Goal: Task Accomplishment & Management: Complete application form

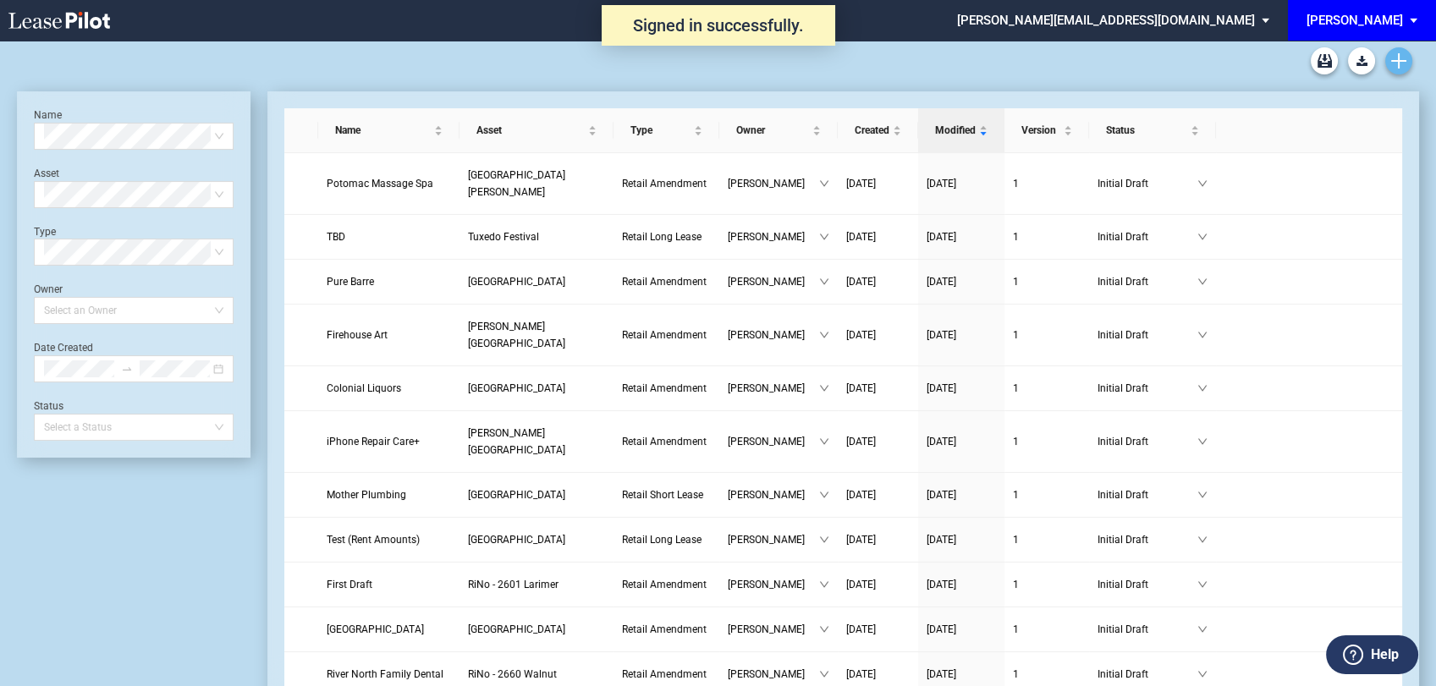
click at [1401, 61] on use "Create new document" at bounding box center [1398, 60] width 15 height 15
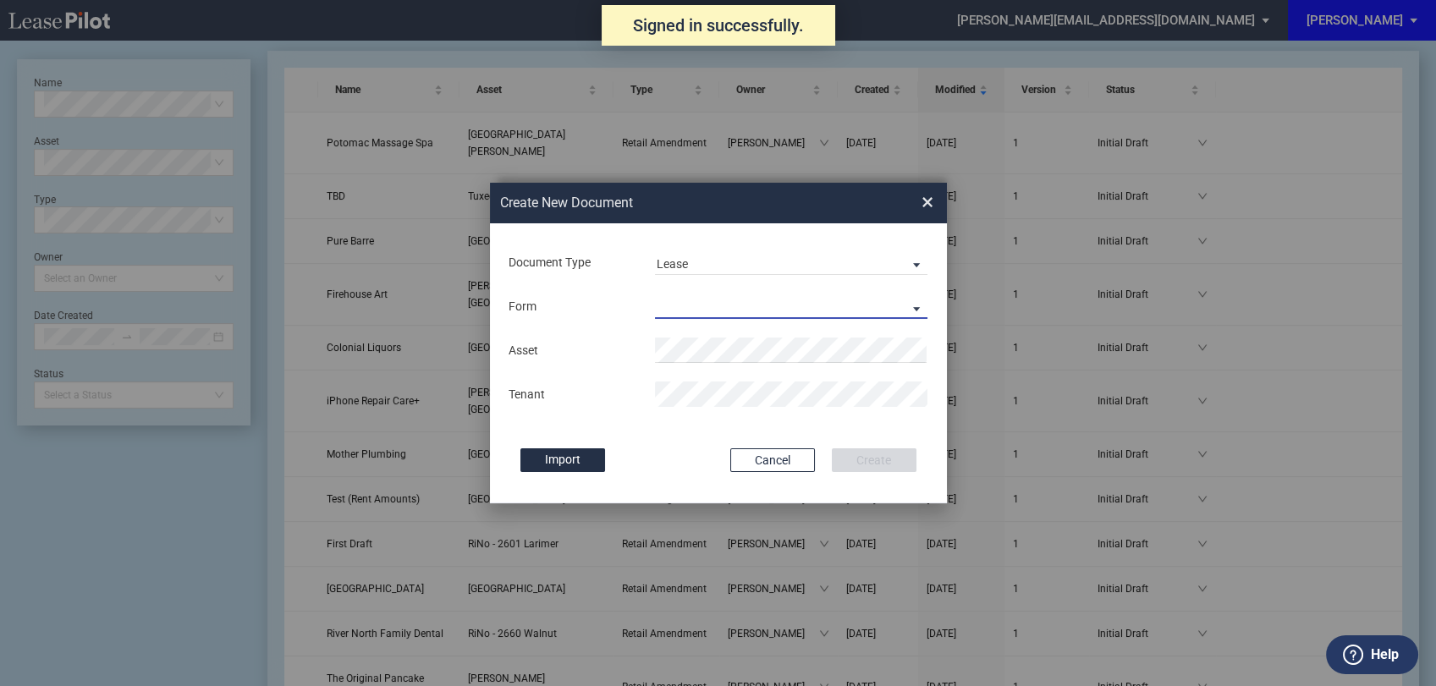
click at [723, 309] on md-select "Retail Long Lease Retail Short Lease" at bounding box center [791, 306] width 273 height 25
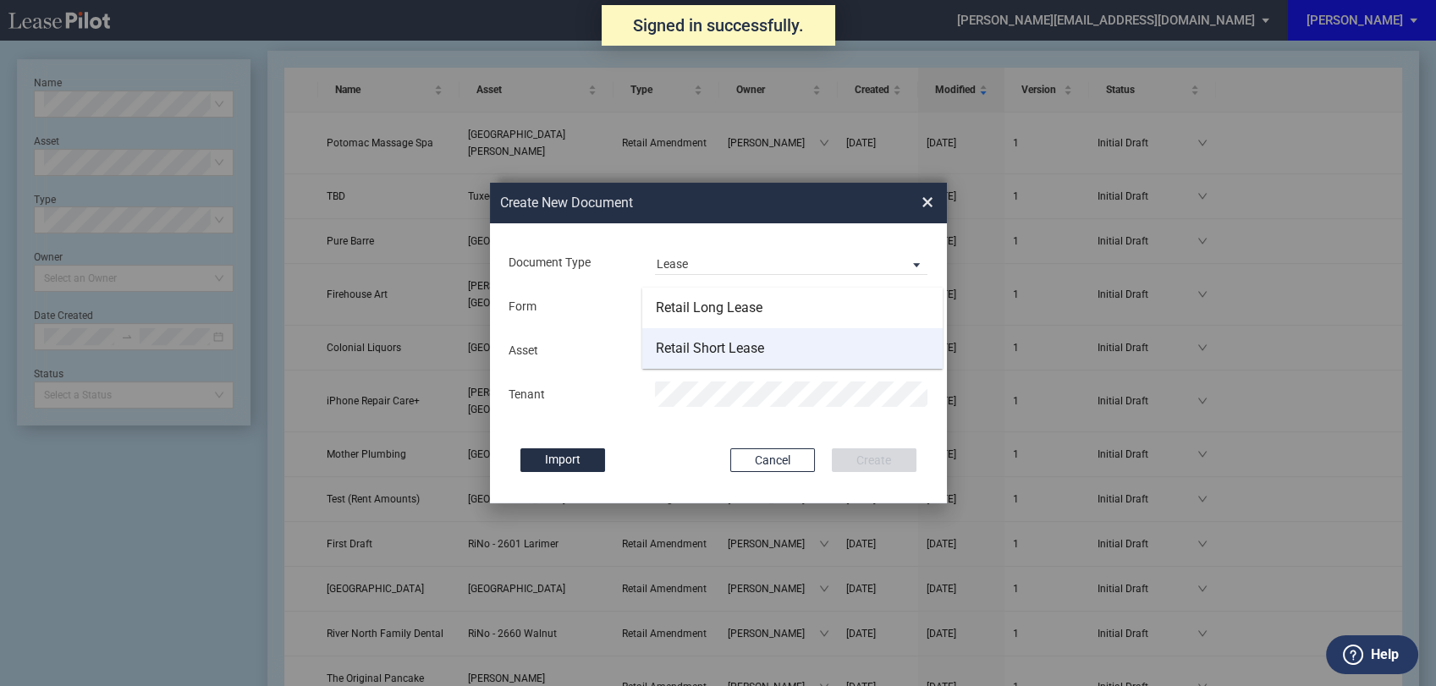
click at [721, 354] on div "Retail Short Lease" at bounding box center [710, 348] width 108 height 19
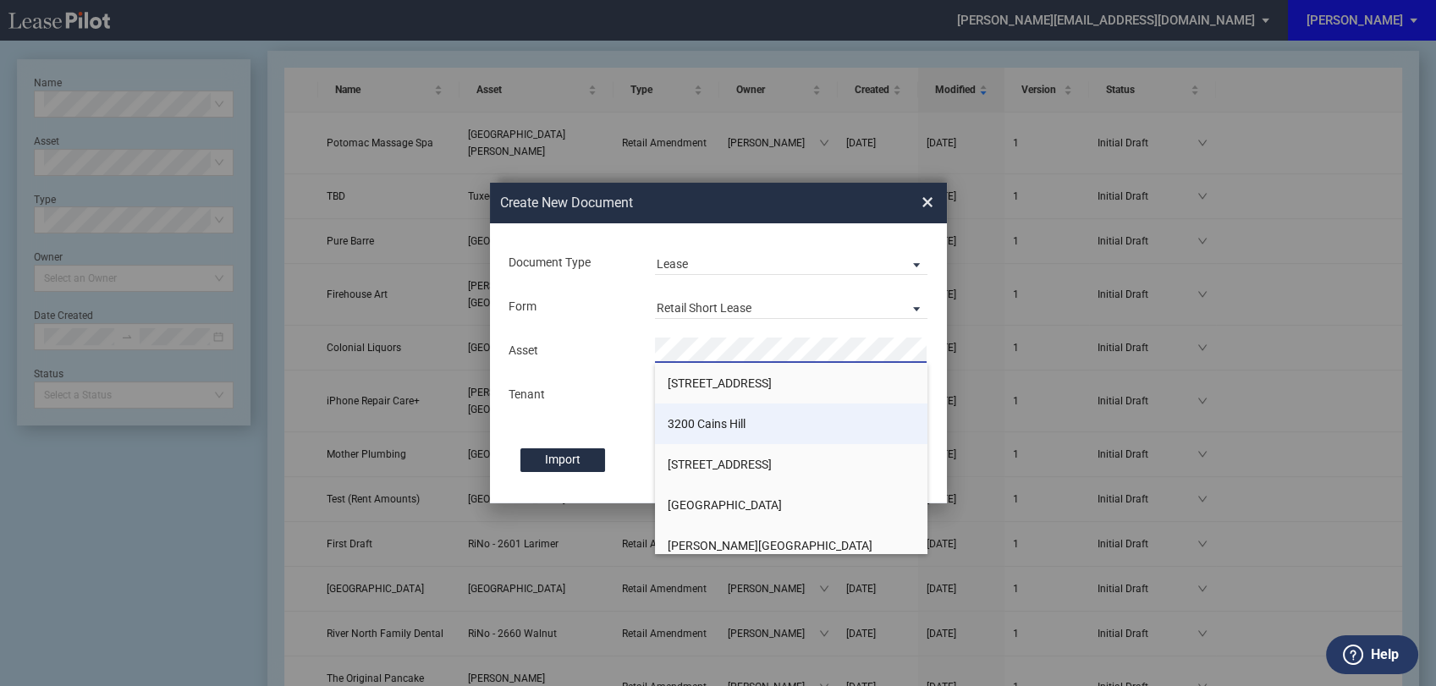
click at [710, 426] on span "3200 Cains Hill" at bounding box center [707, 424] width 78 height 14
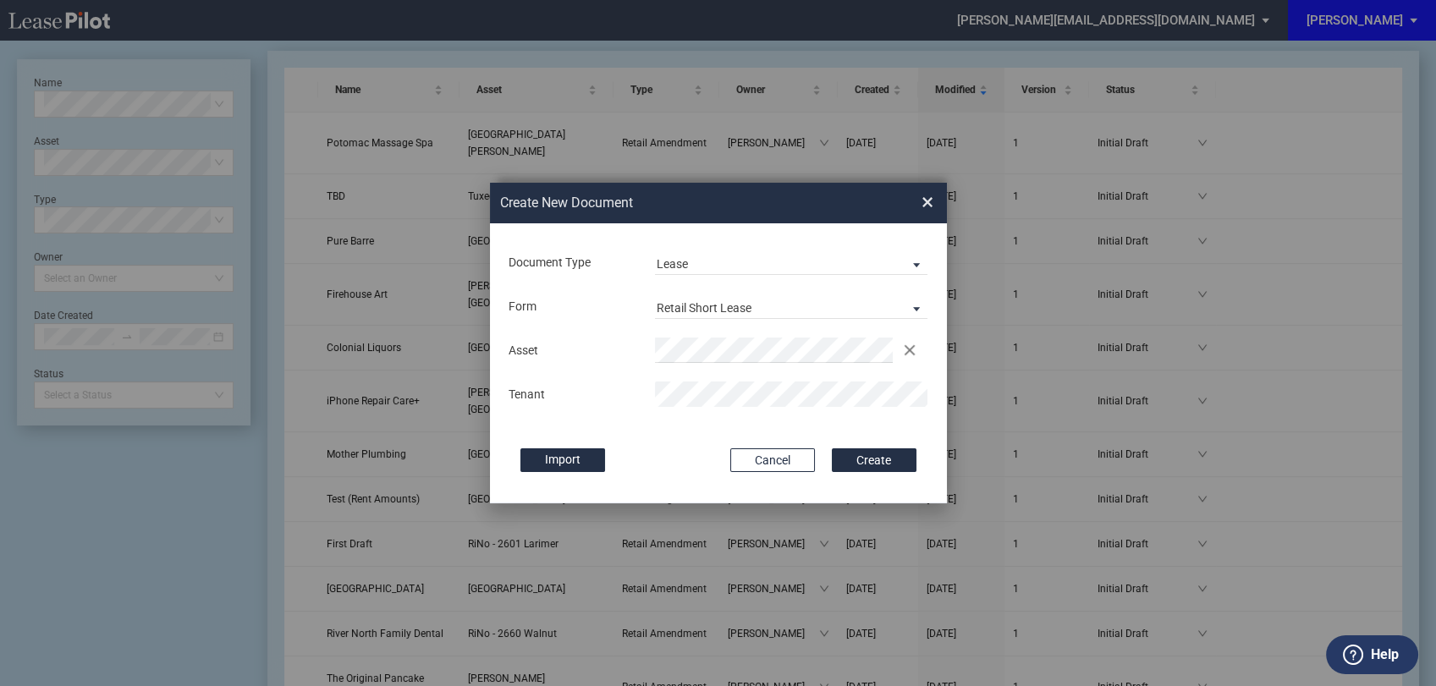
click at [672, 466] on div "Import" at bounding box center [616, 461] width 193 height 24
click at [862, 452] on button "Create" at bounding box center [874, 461] width 85 height 24
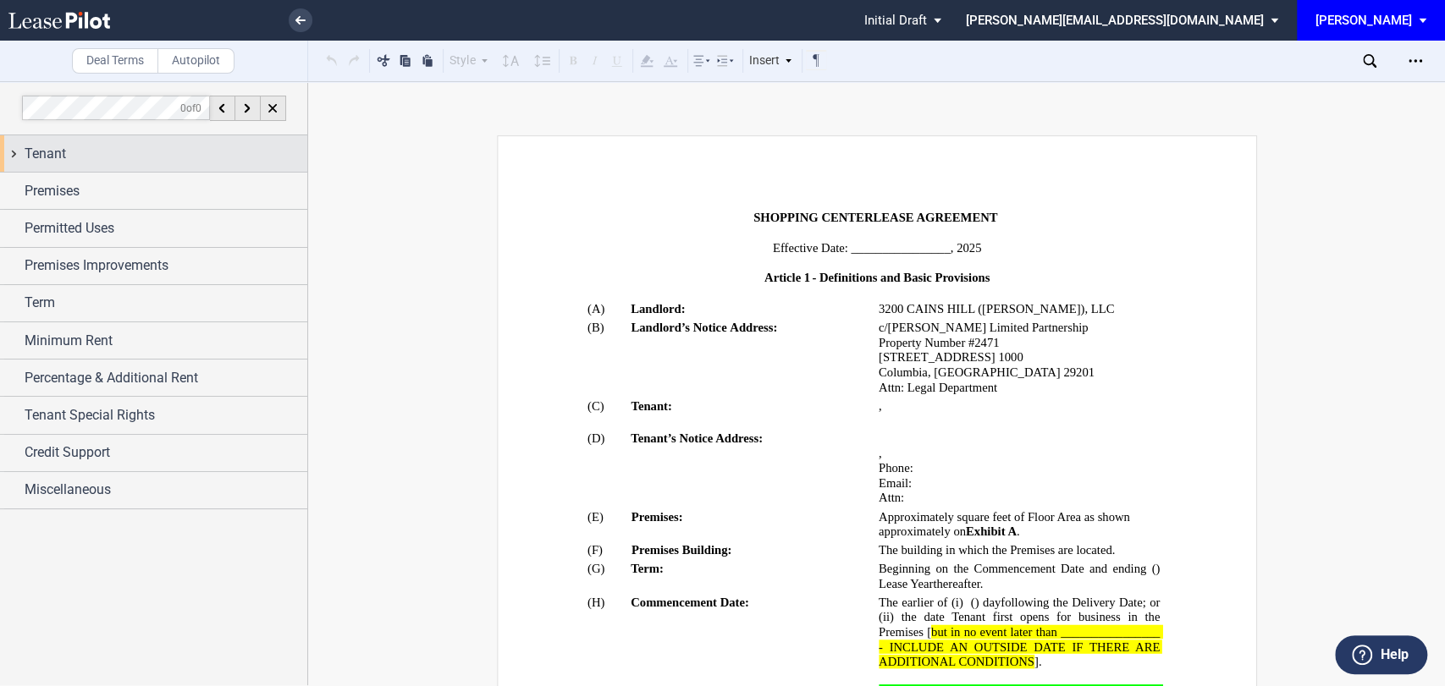
click at [166, 159] on div "Tenant" at bounding box center [166, 154] width 283 height 20
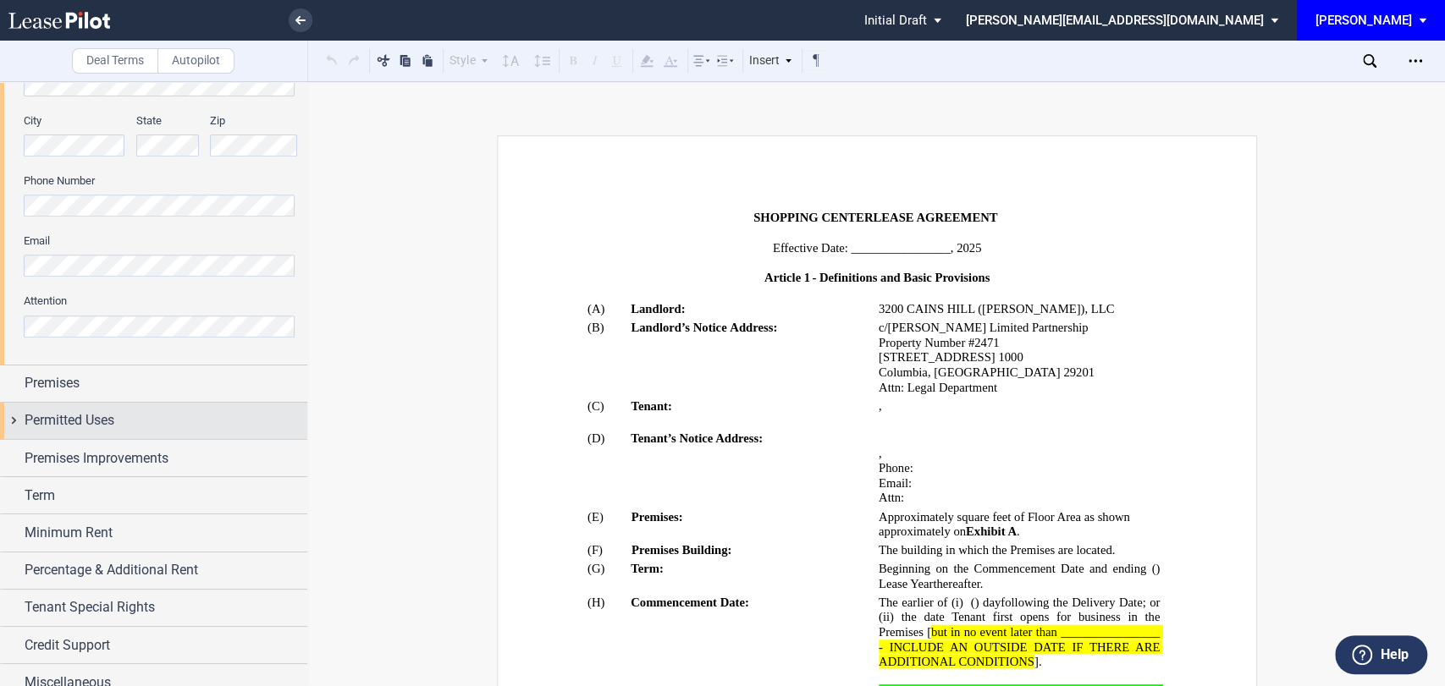
scroll to position [470, 0]
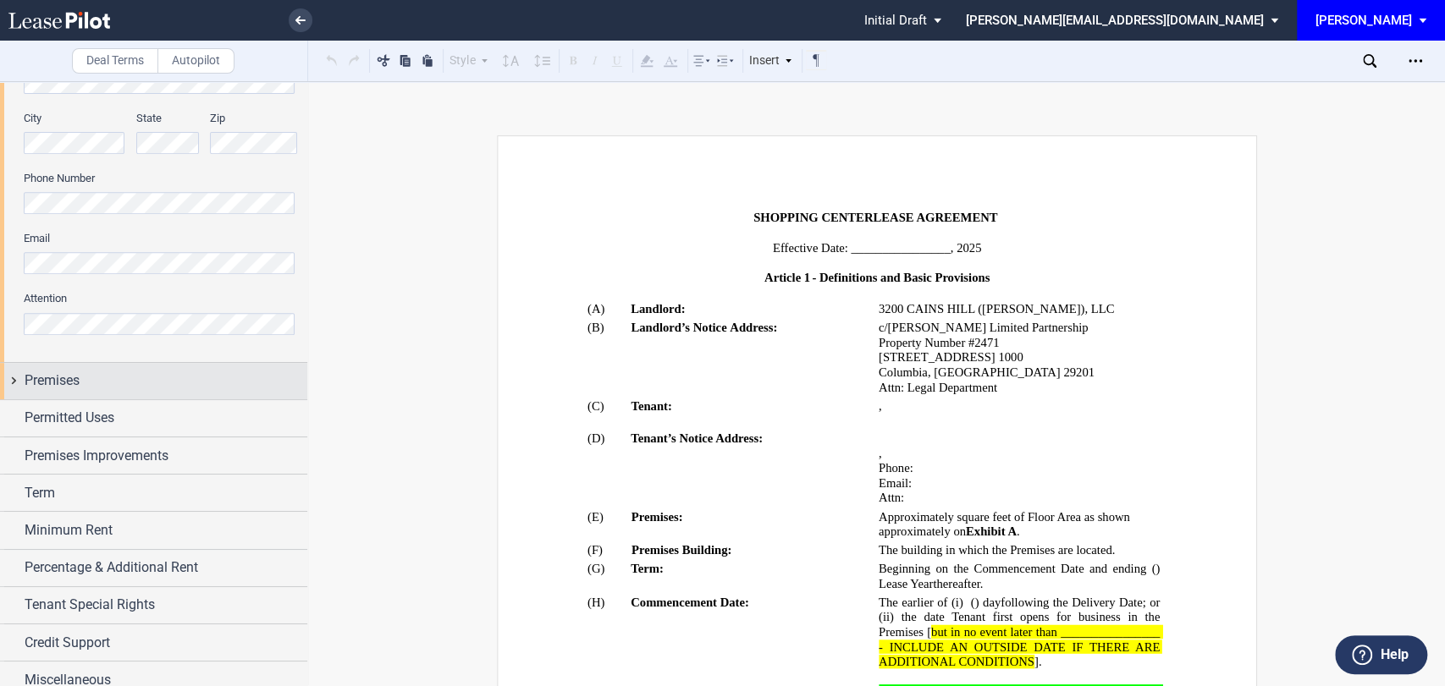
click at [86, 391] on div "Premises" at bounding box center [153, 381] width 307 height 36
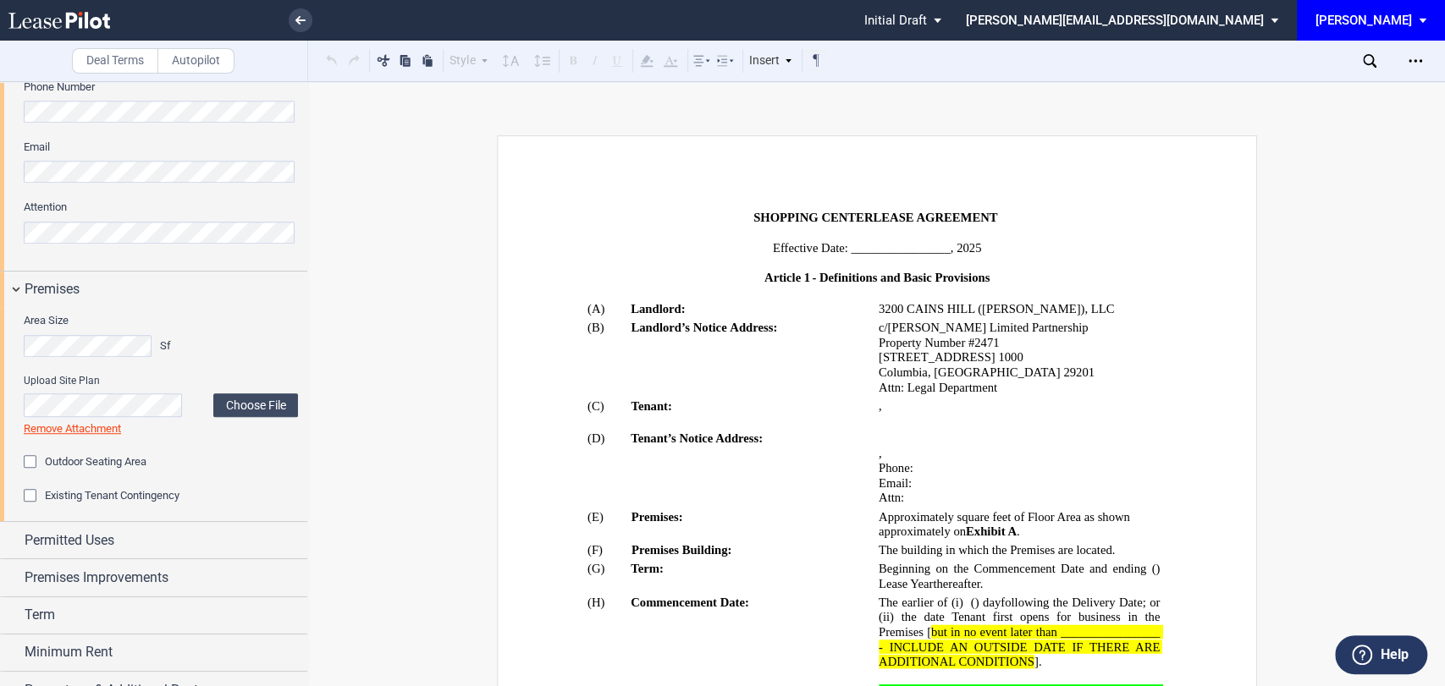
scroll to position [658, 0]
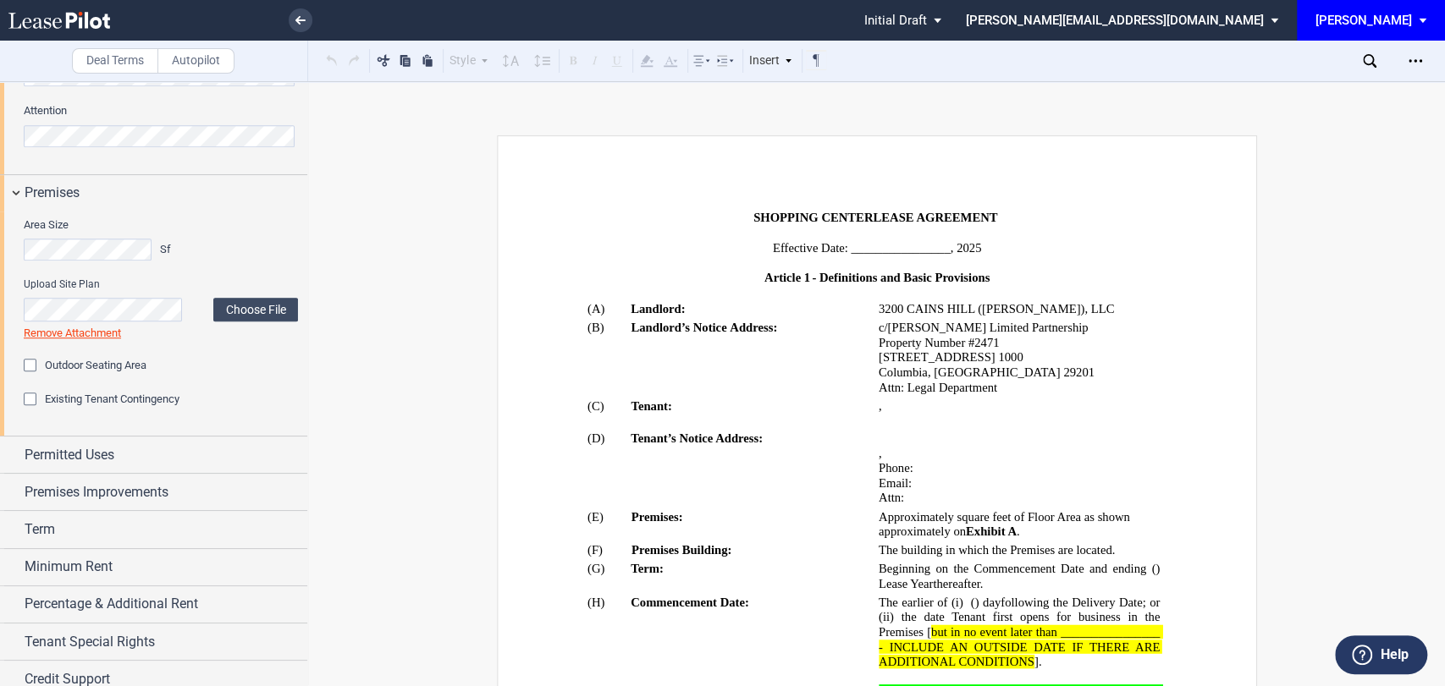
click at [82, 371] on span "Outdoor Seating Area" at bounding box center [96, 365] width 102 height 13
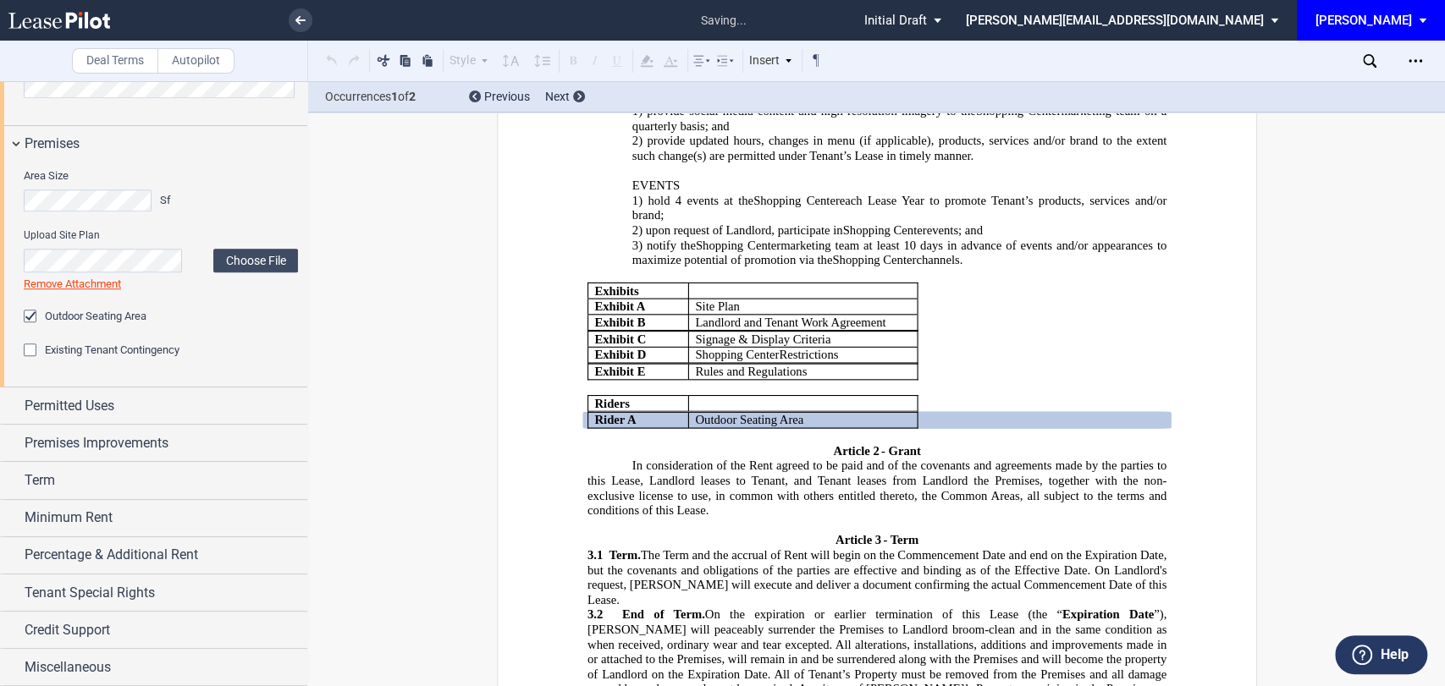
scroll to position [1688, 0]
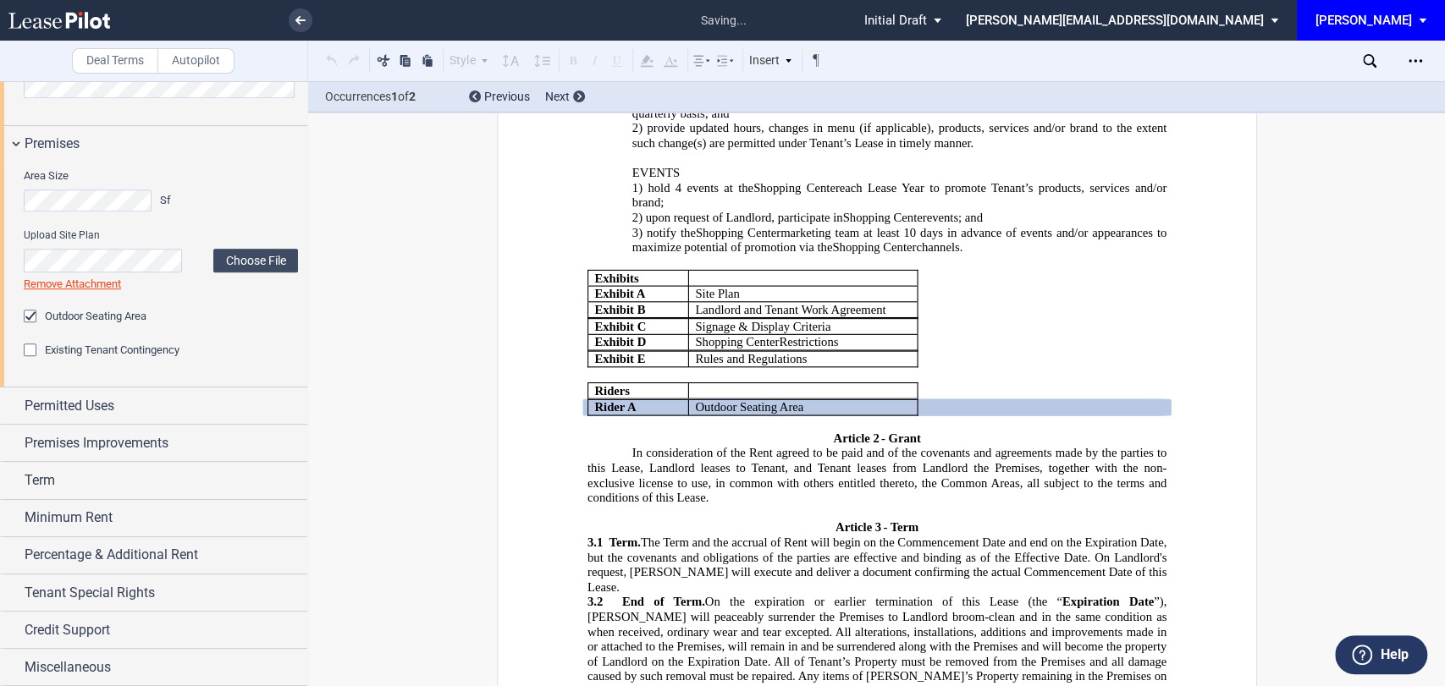
click at [95, 353] on span "Existing Tenant Contingency" at bounding box center [112, 350] width 135 height 13
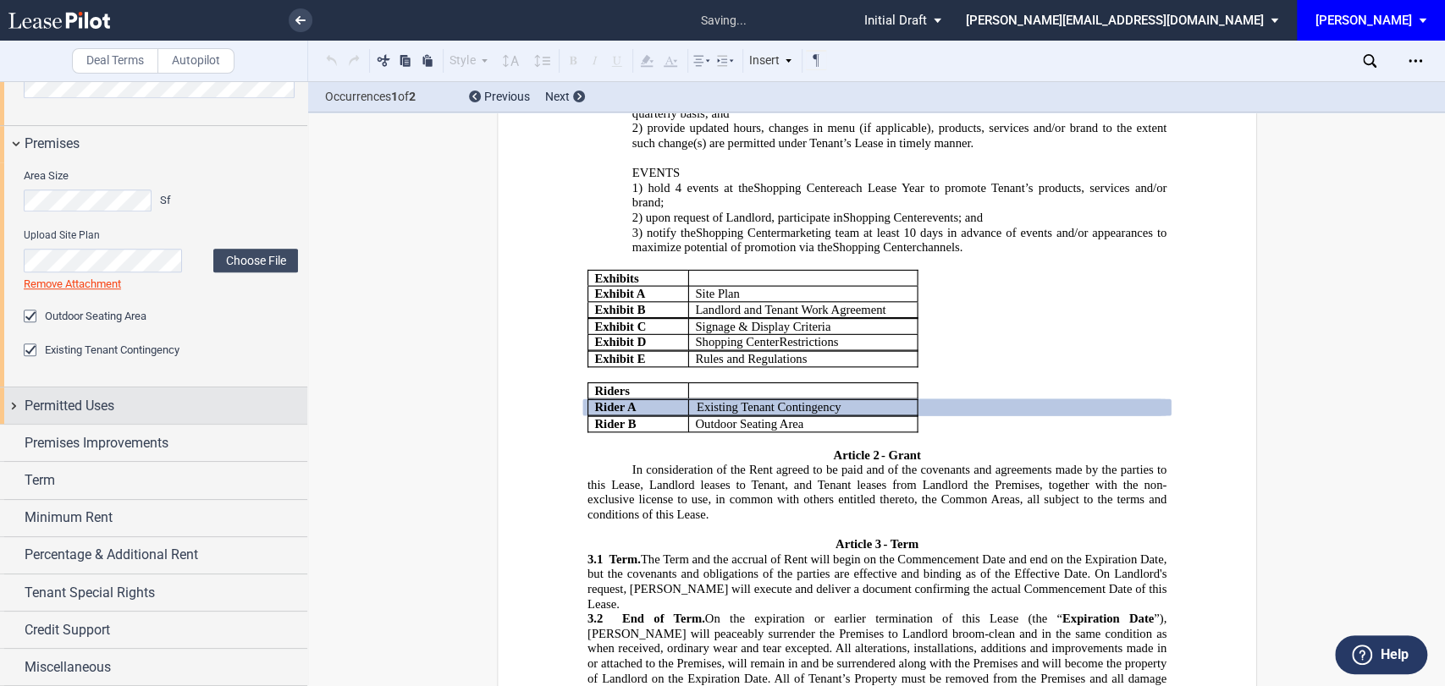
click at [81, 409] on span "Permitted Uses" at bounding box center [70, 406] width 90 height 20
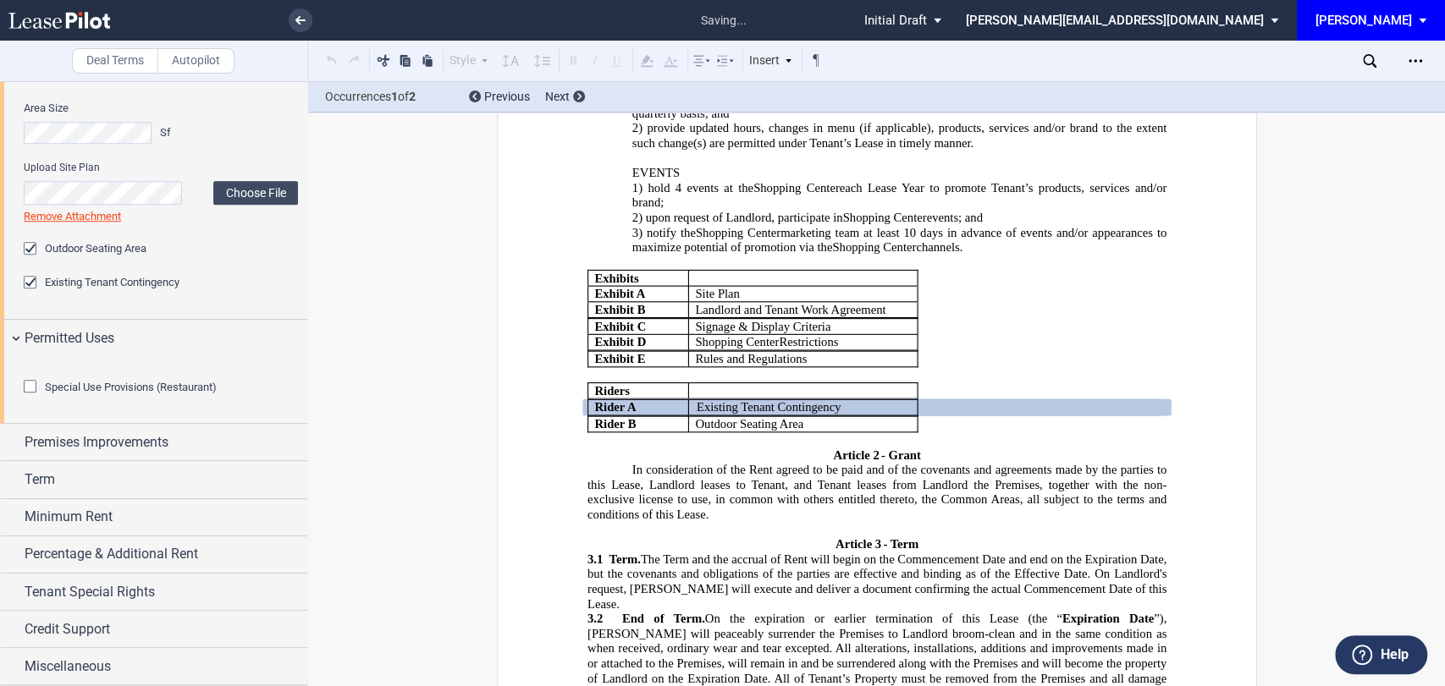
click at [88, 396] on md-checkbox "Special Use Provisions (Restaurant)" at bounding box center [120, 387] width 193 height 17
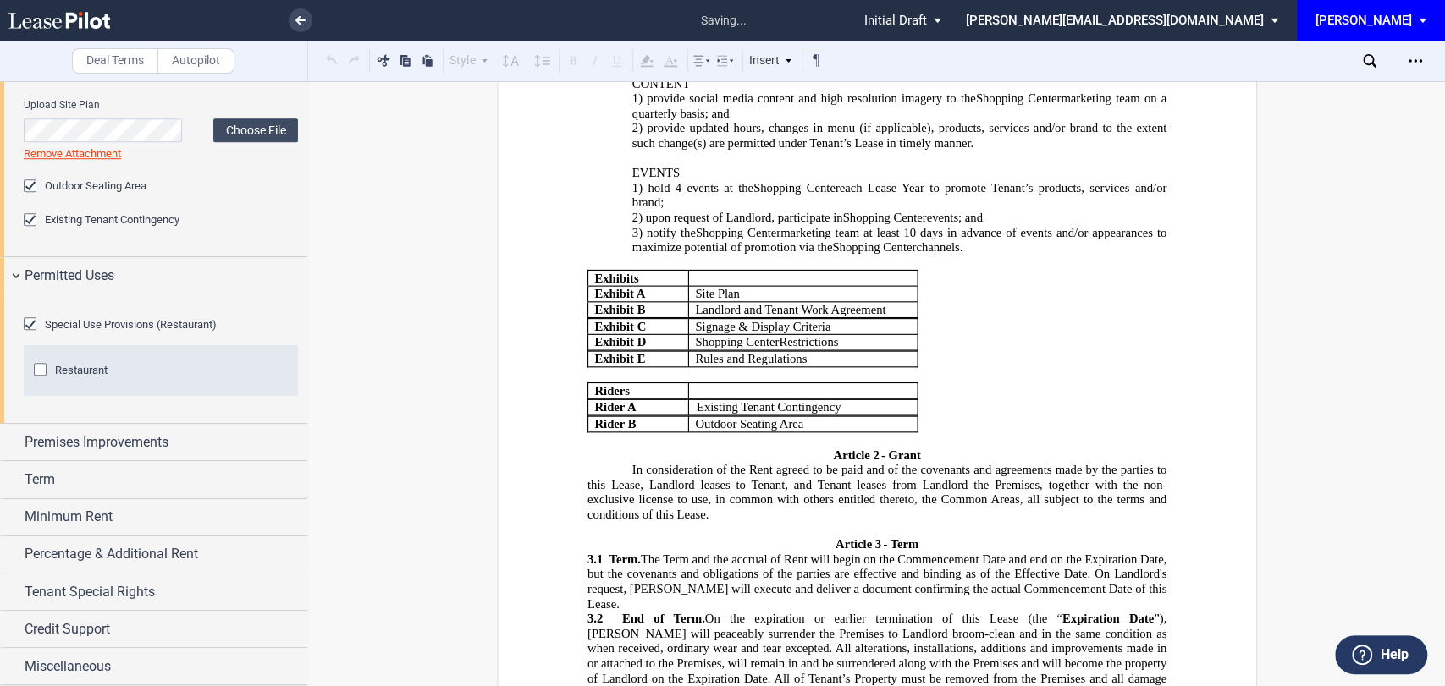
scroll to position [929, 0]
click at [80, 378] on div "Restaurant" at bounding box center [81, 370] width 52 height 15
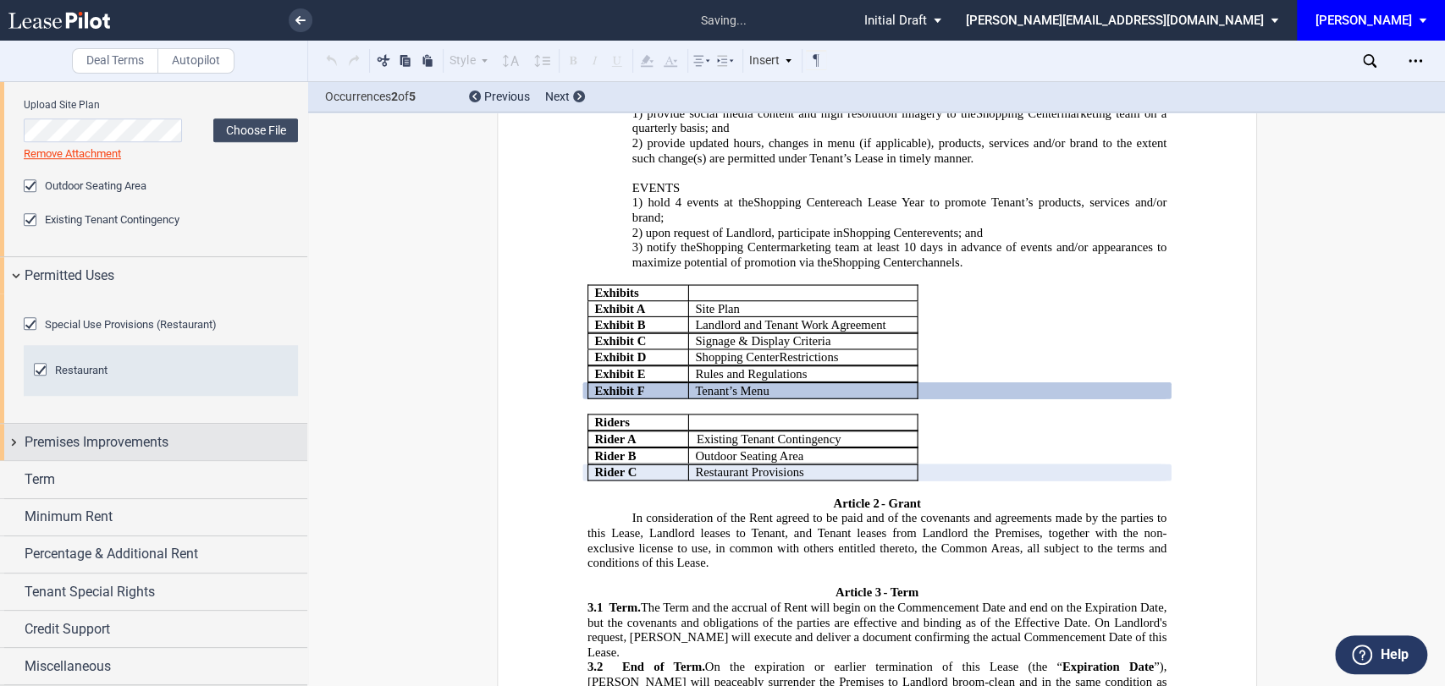
click at [102, 444] on span "Premises Improvements" at bounding box center [97, 442] width 144 height 20
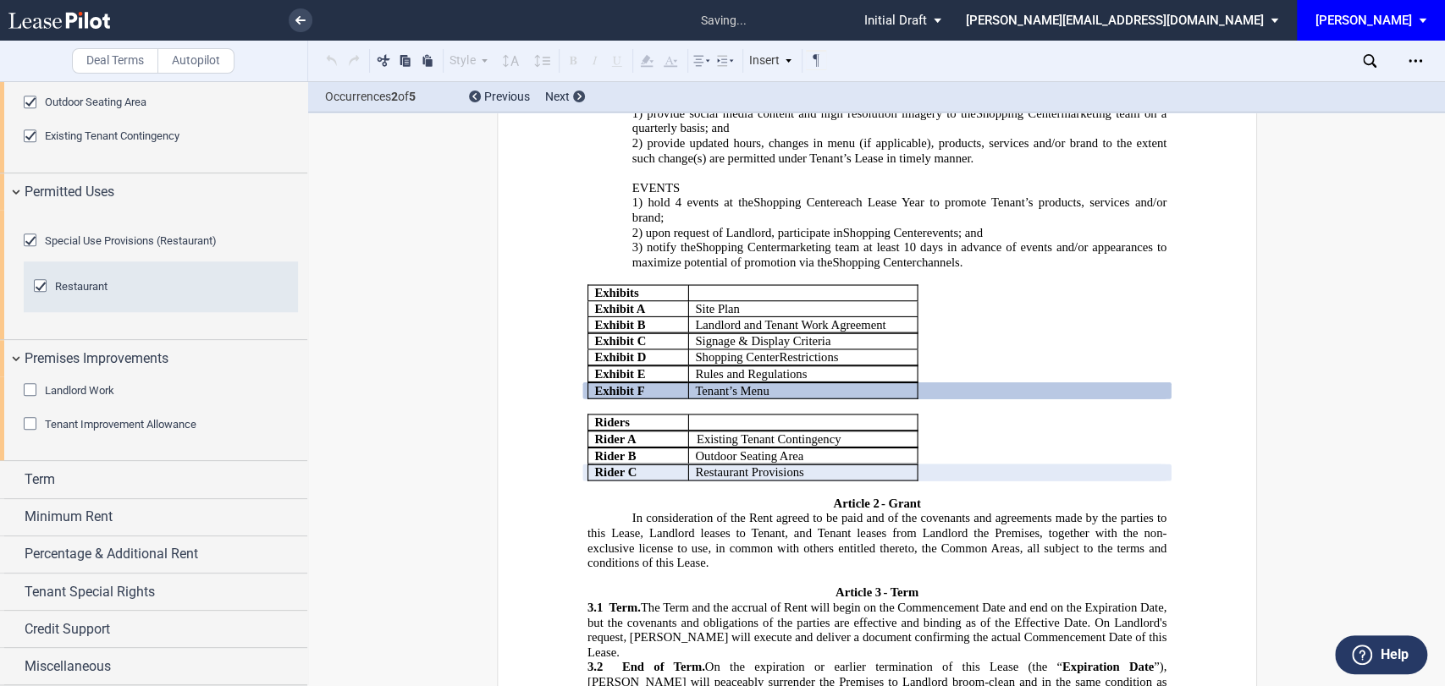
scroll to position [1005, 0]
click at [78, 395] on span "Landlord Work" at bounding box center [79, 390] width 69 height 13
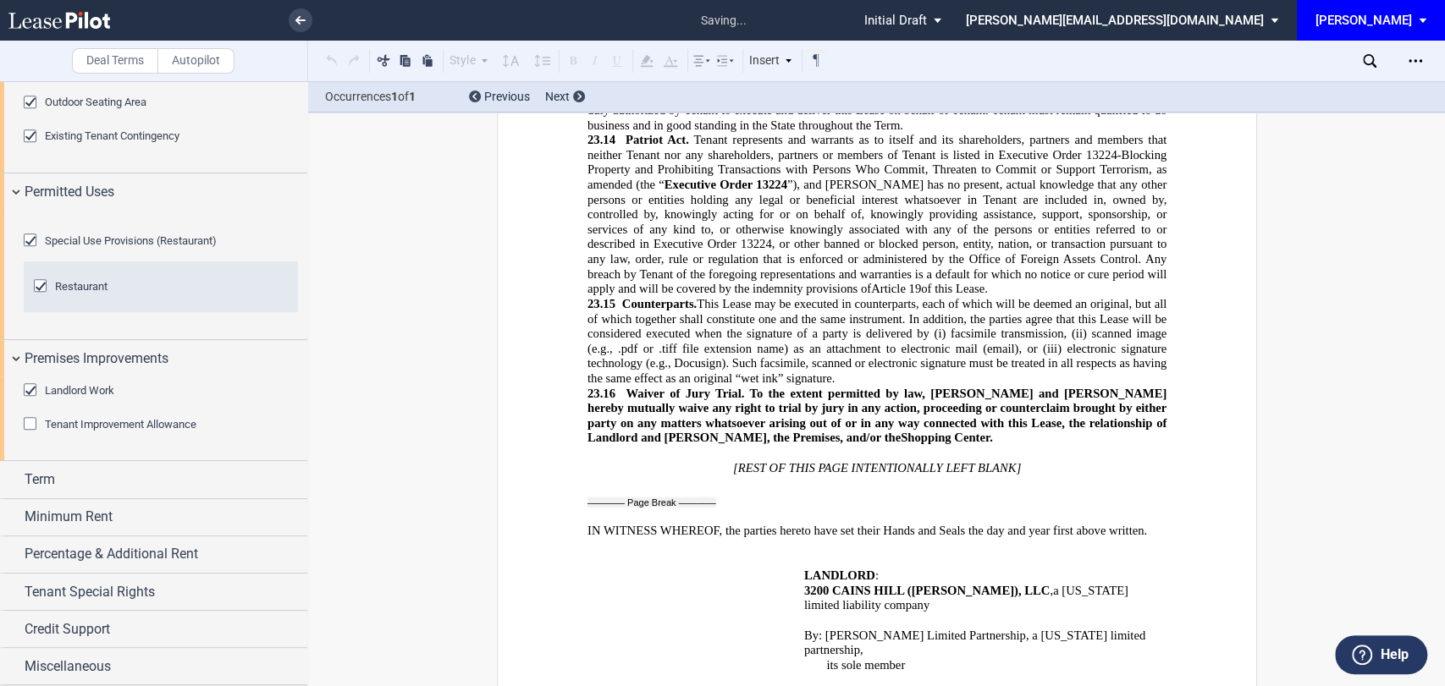
scroll to position [11216, 0]
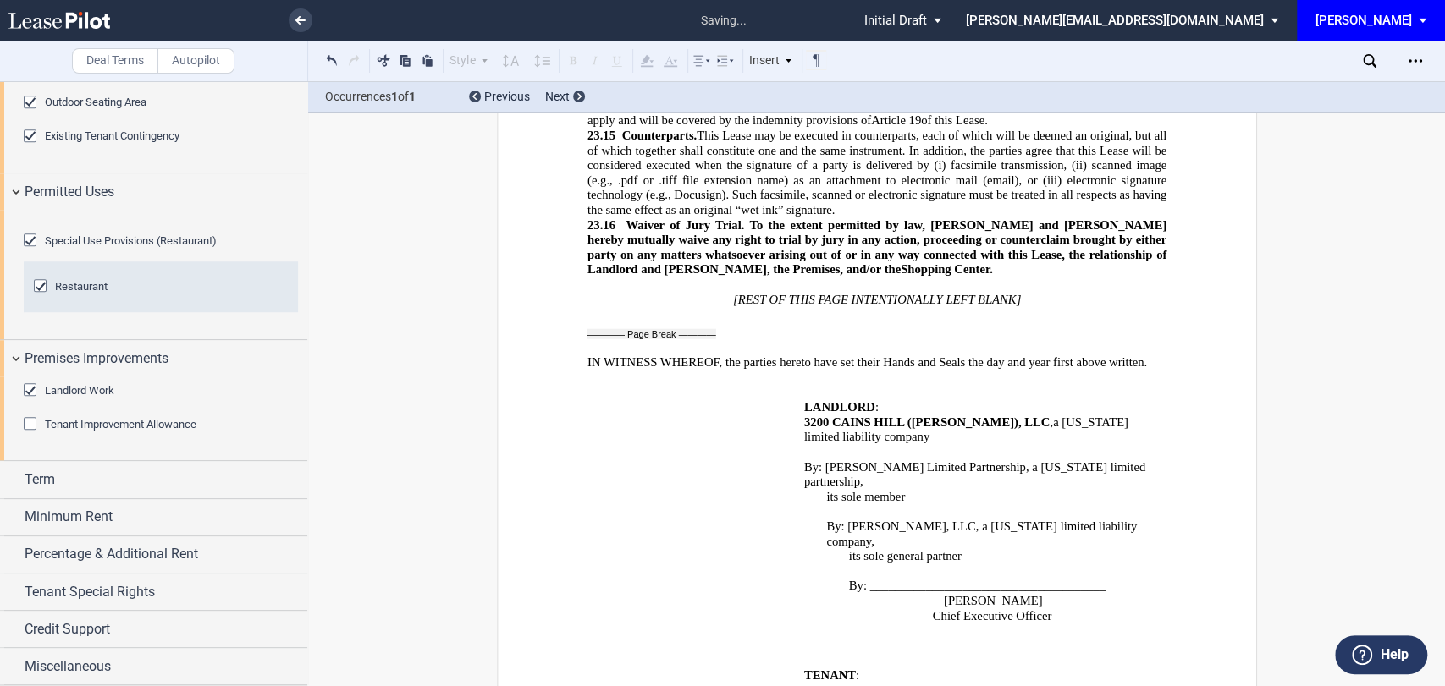
click at [81, 430] on span "Tenant Improvement Allowance" at bounding box center [120, 424] width 151 height 13
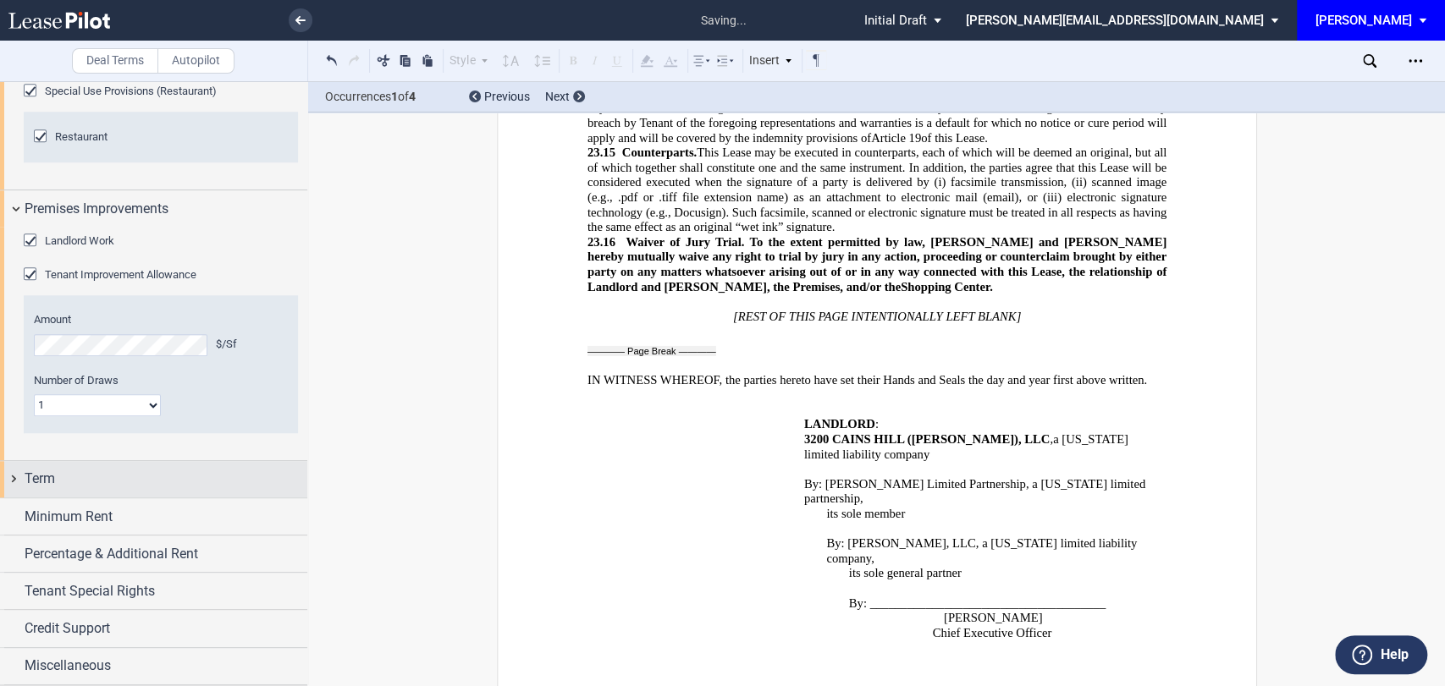
scroll to position [1612, 0]
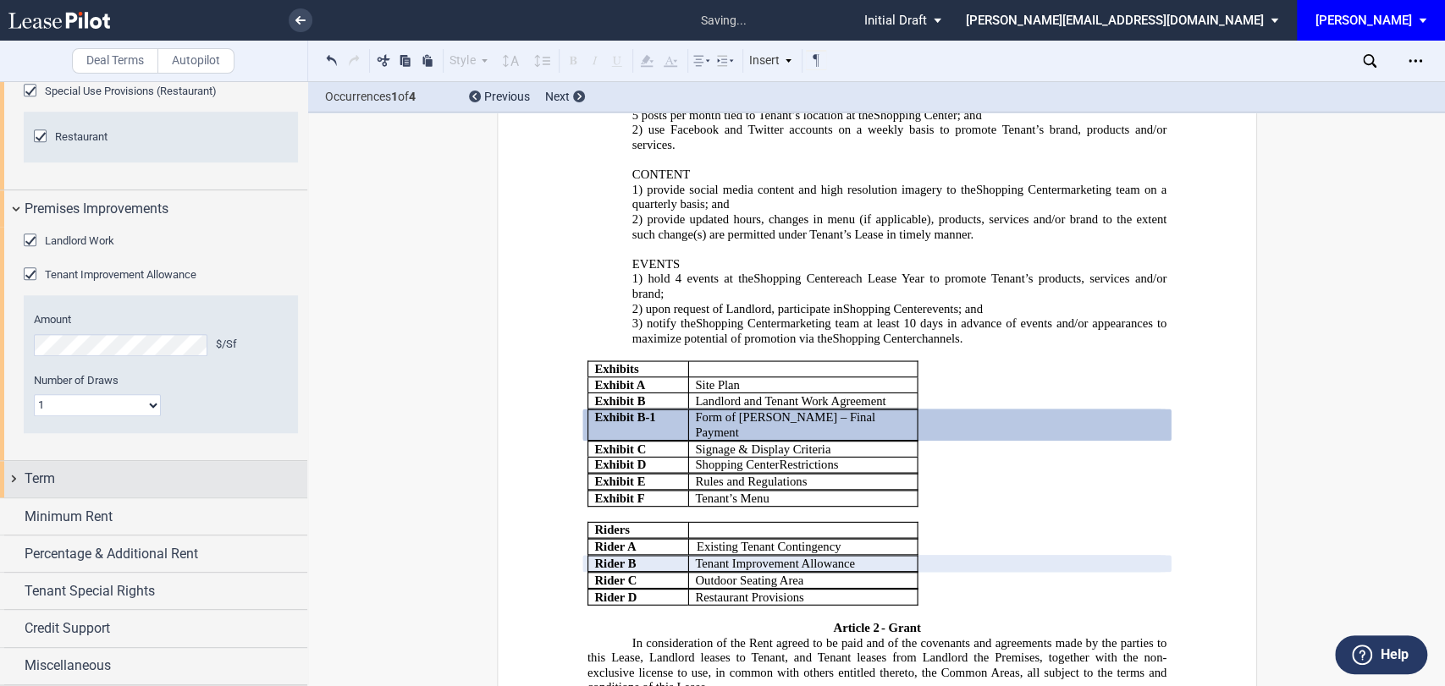
click at [93, 482] on div "Term" at bounding box center [166, 479] width 283 height 20
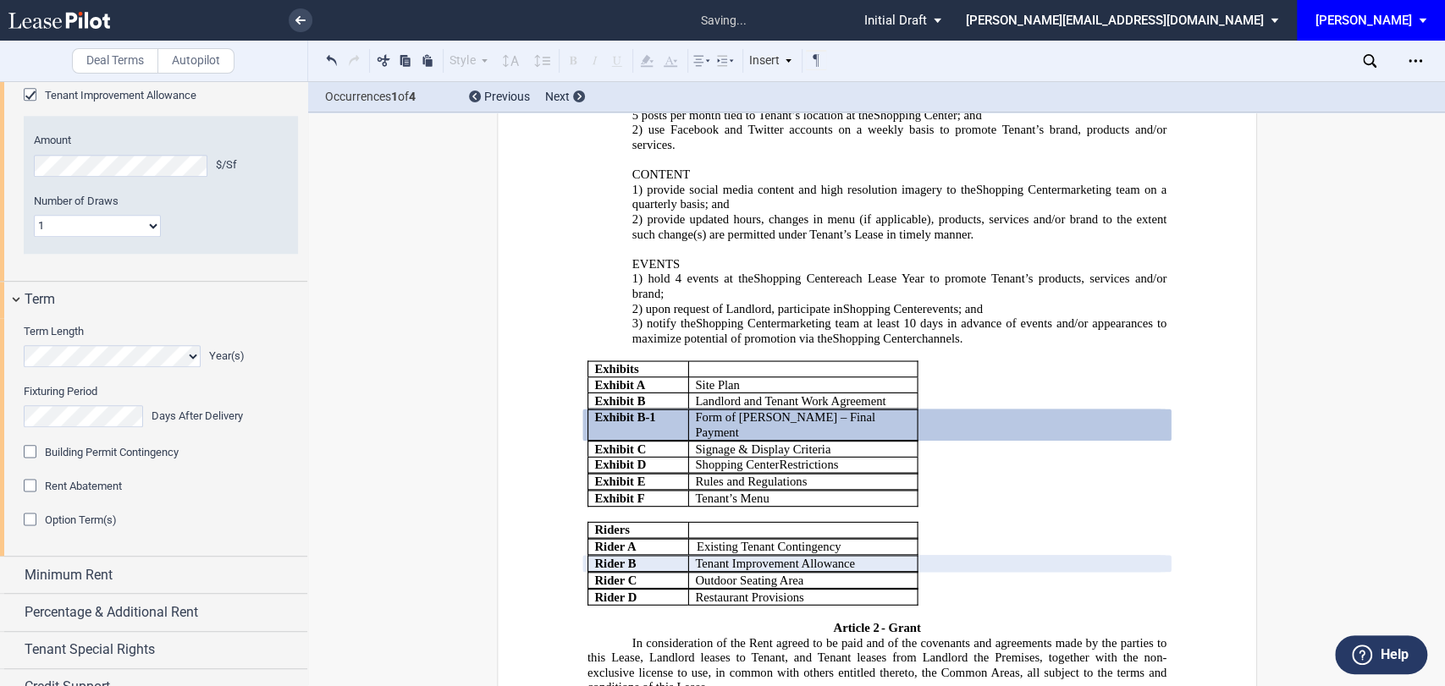
scroll to position [1350, 0]
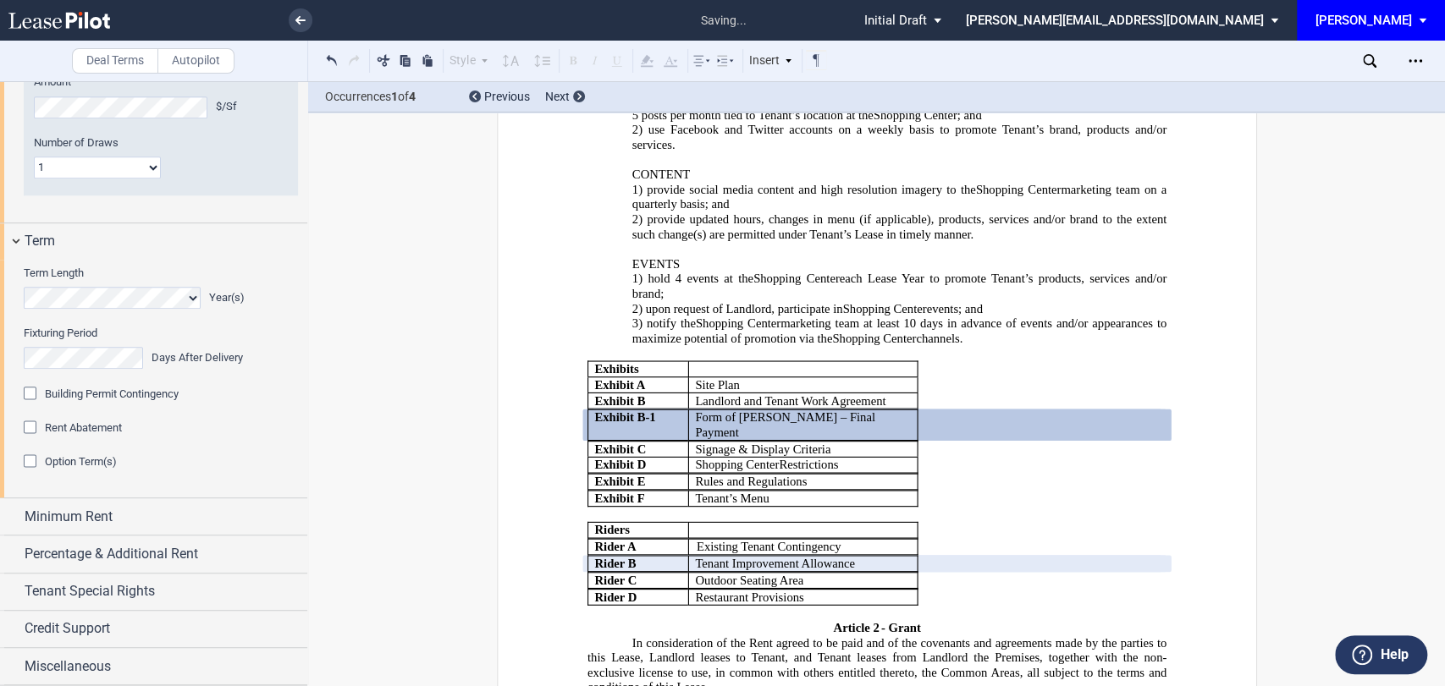
click at [101, 400] on span "Building Permit Contingency" at bounding box center [112, 394] width 134 height 13
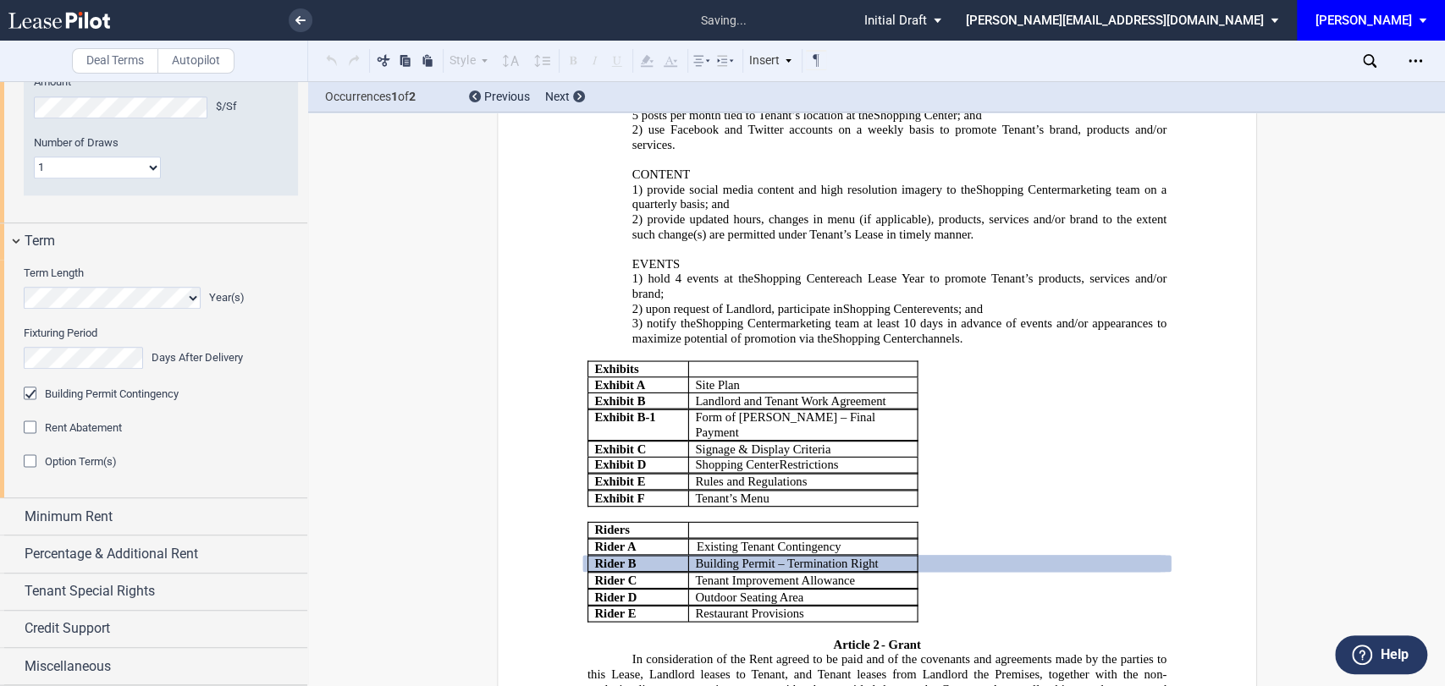
scroll to position [1401, 0]
click at [82, 440] on div "Rent Abatement Period 1 2 3 4 5 6 7 8 9 10 11 Month(s)" at bounding box center [161, 437] width 274 height 34
click at [83, 432] on span "Rent Abatement" at bounding box center [83, 427] width 77 height 13
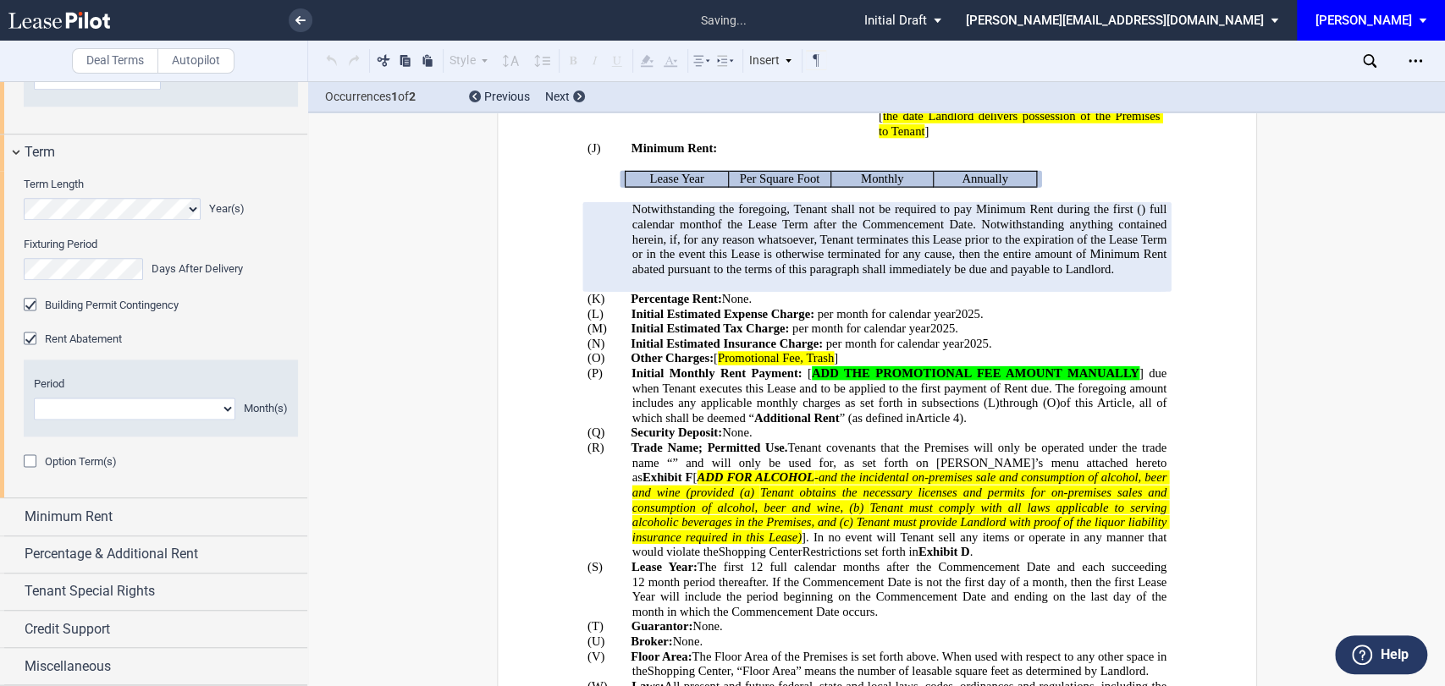
scroll to position [707, 0]
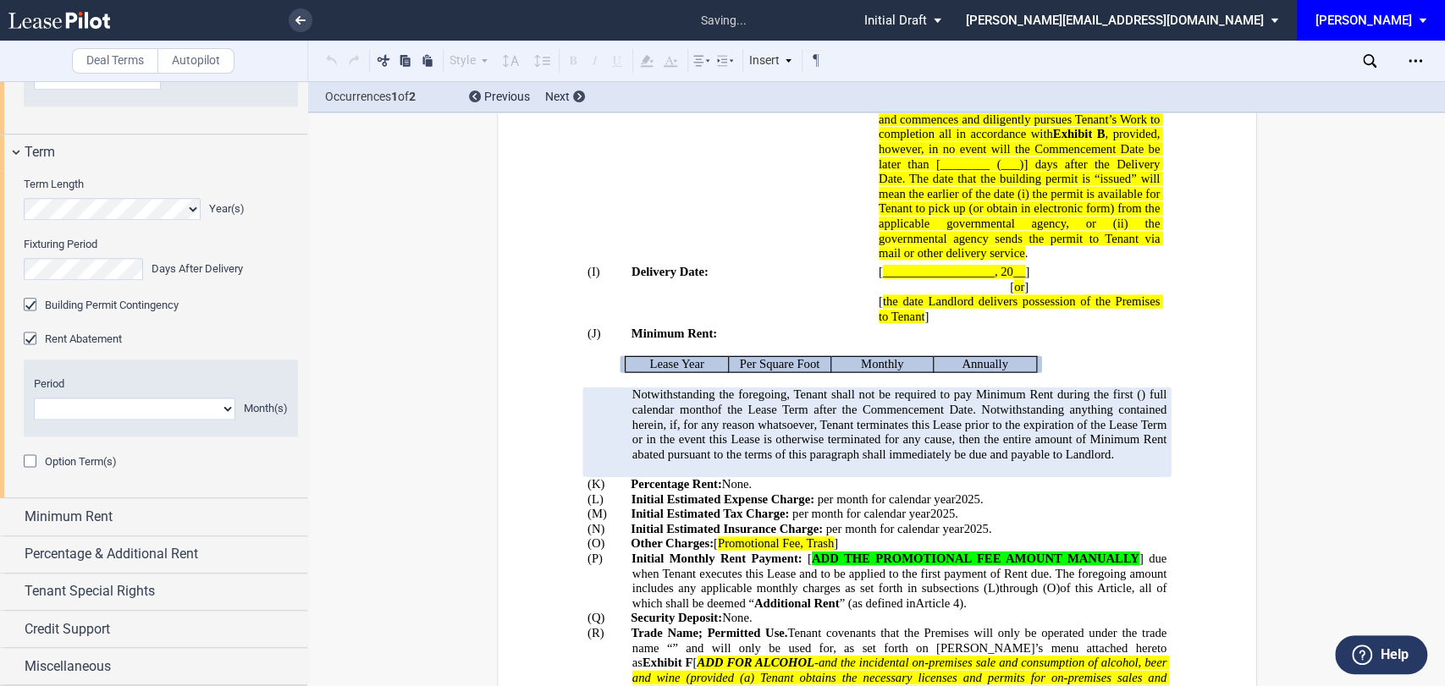
click at [83, 468] on span "Option Term(s)" at bounding box center [81, 461] width 72 height 13
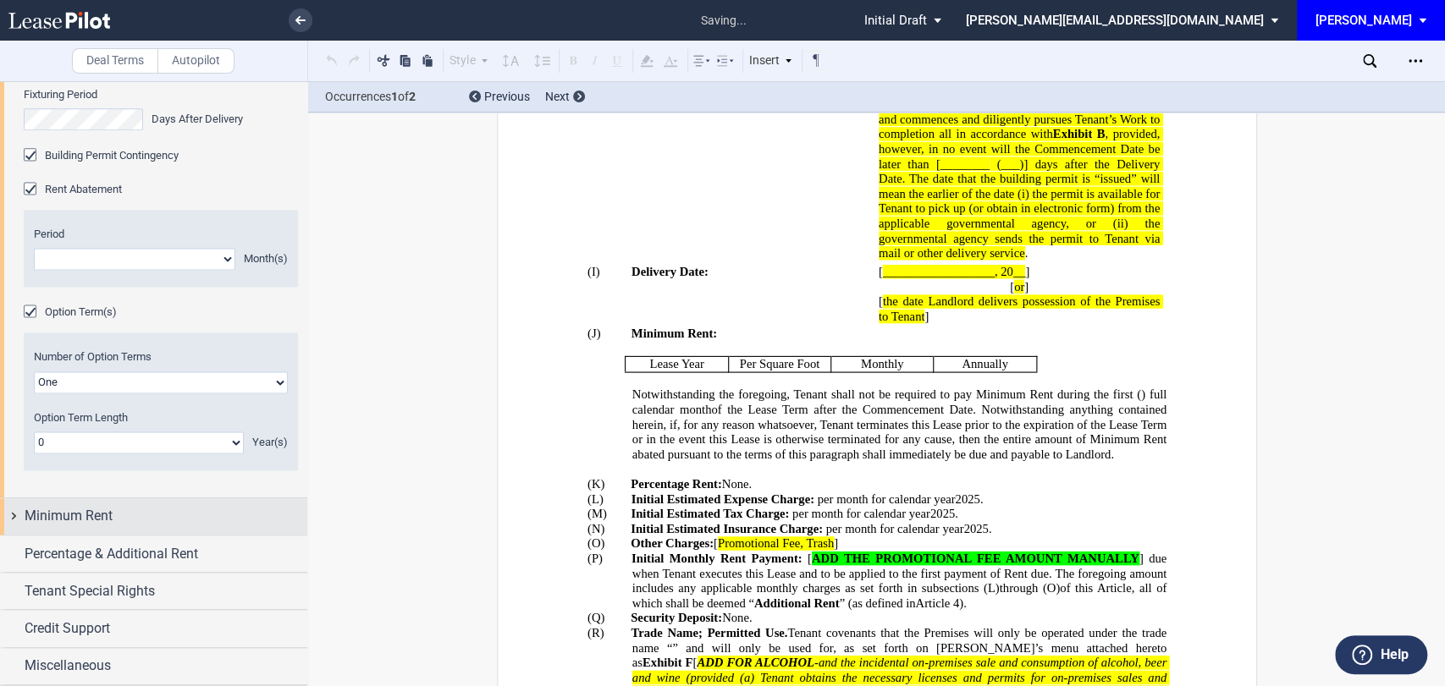
scroll to position [1866, 0]
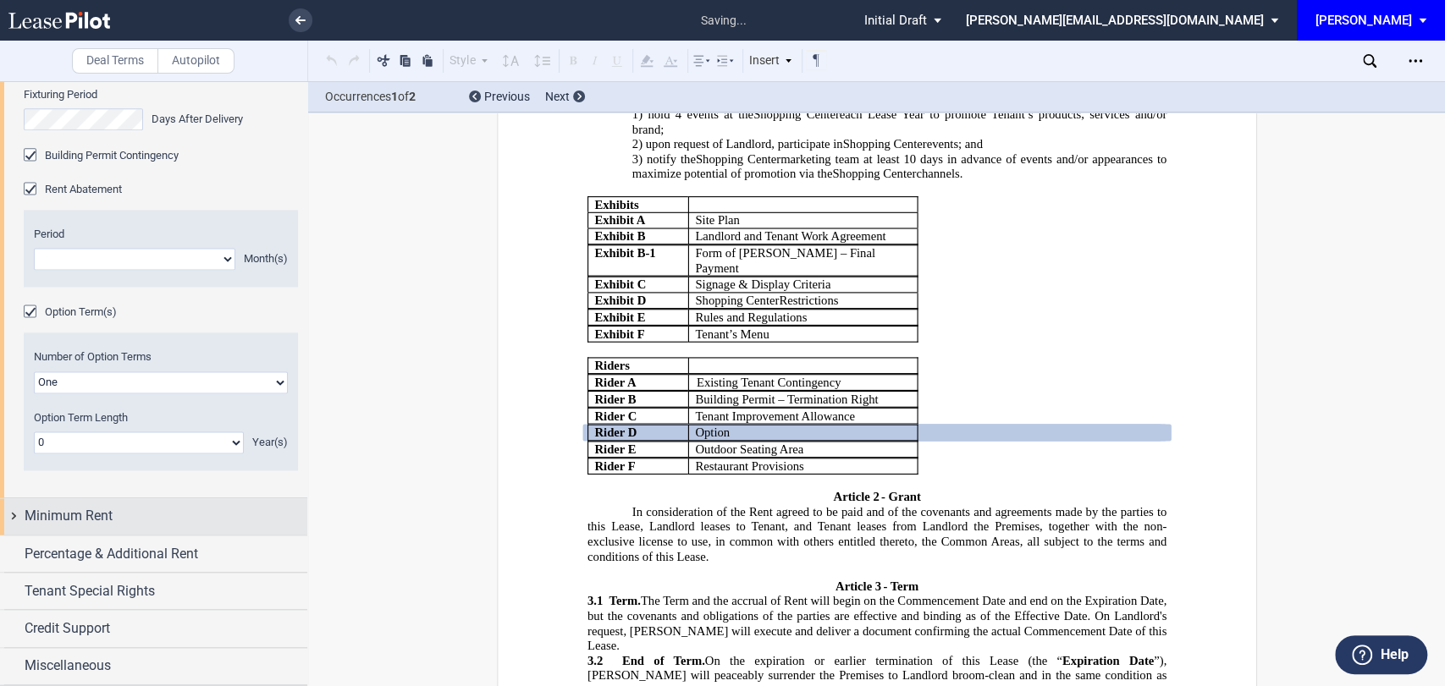
click at [82, 528] on div "Minimum Rent" at bounding box center [153, 516] width 307 height 36
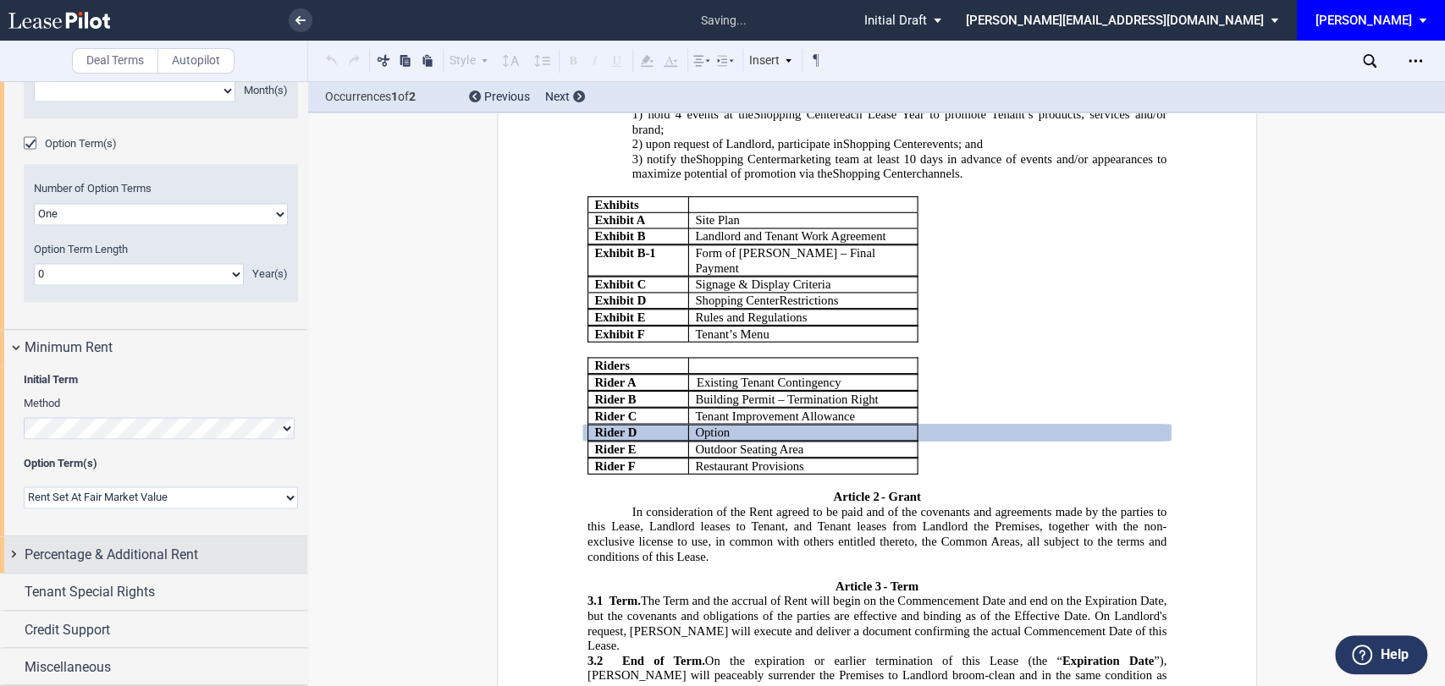
click at [67, 564] on span "Percentage & Additional Rent" at bounding box center [111, 554] width 173 height 20
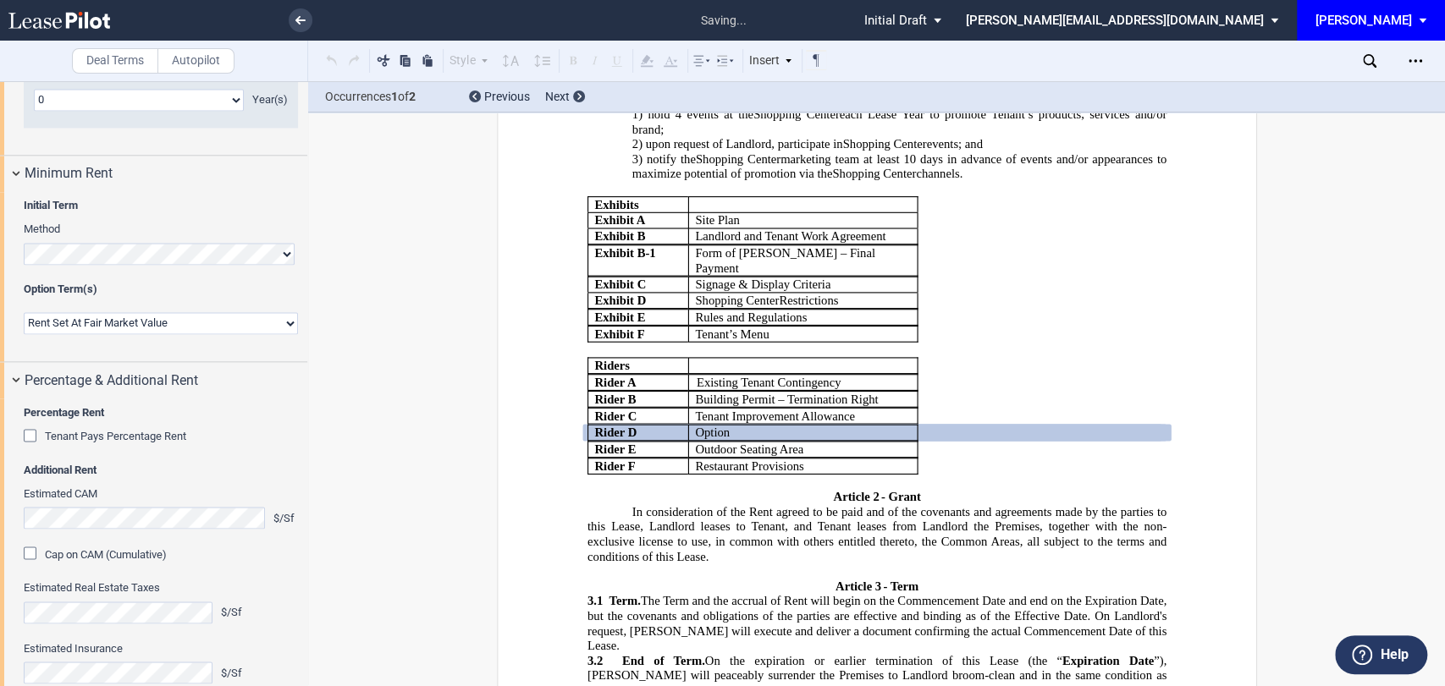
scroll to position [2078, 0]
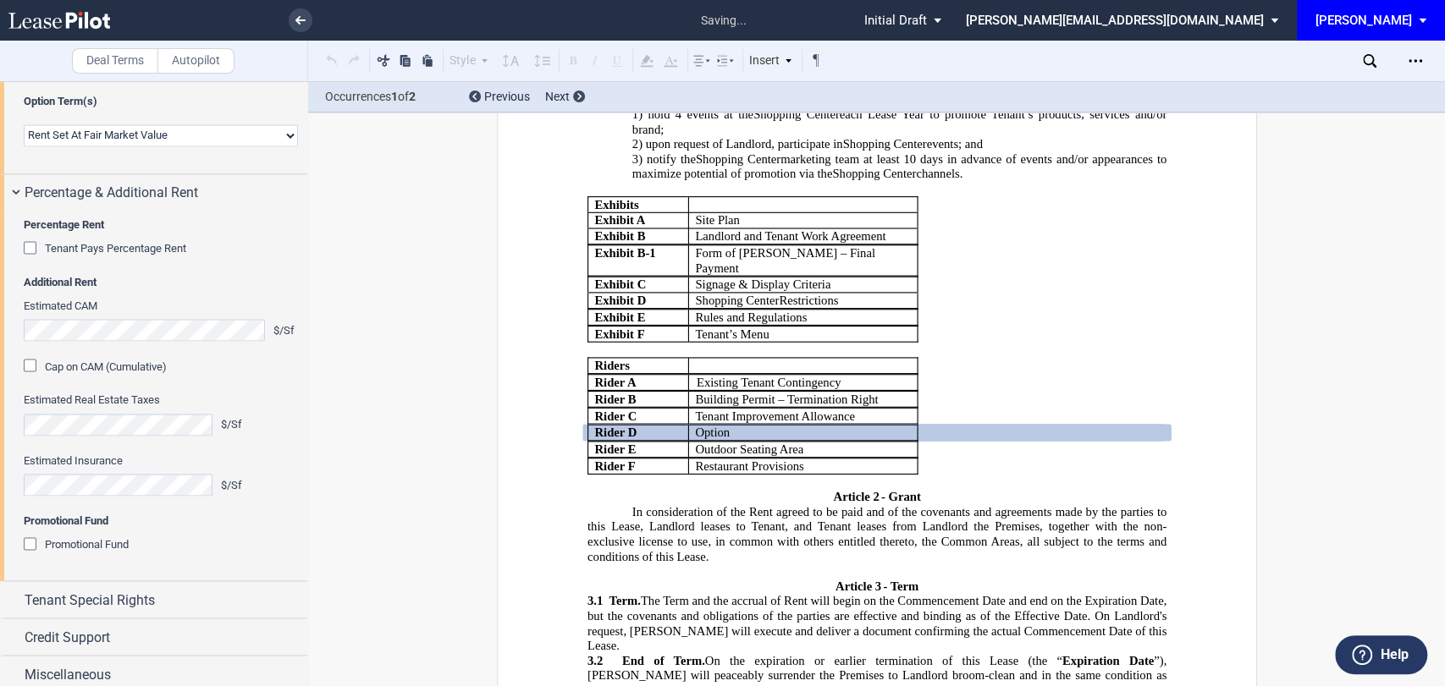
click at [85, 254] on span "Tenant Pays Percentage Rent" at bounding box center [115, 247] width 141 height 13
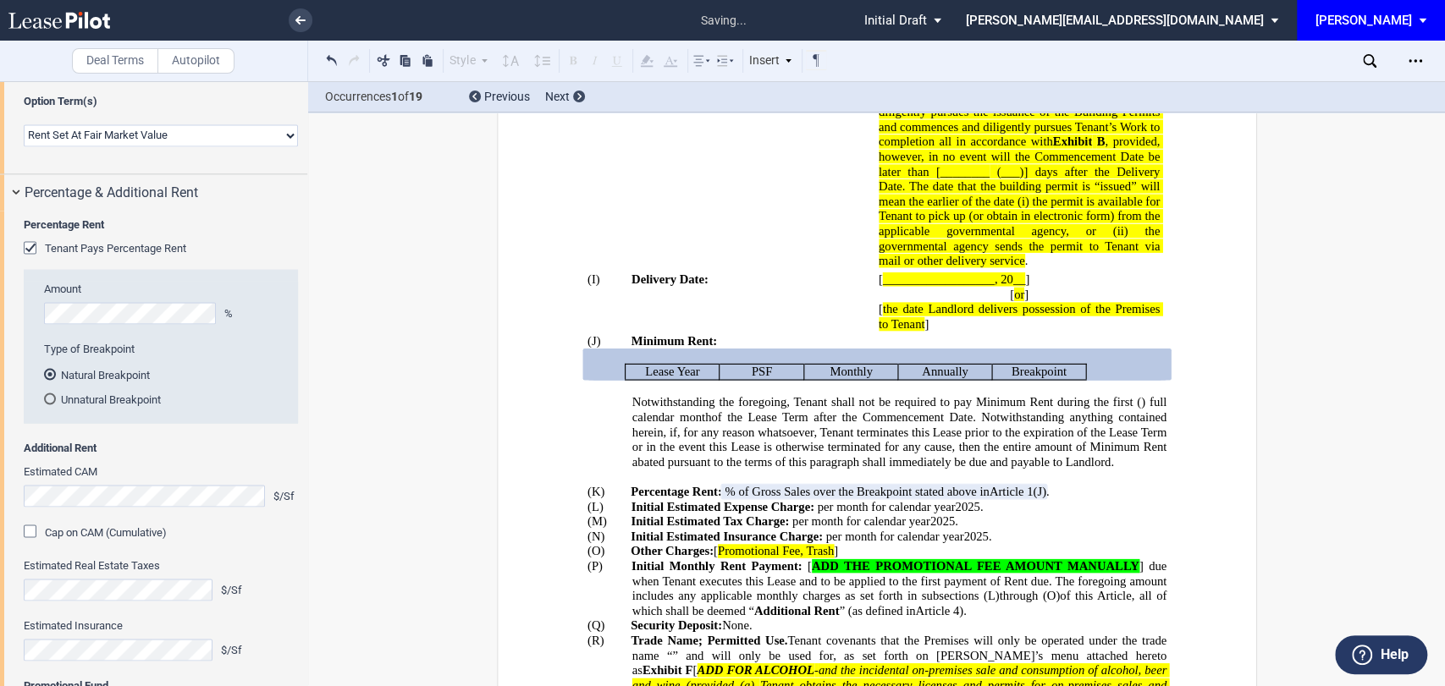
click at [71, 538] on span "Cap on CAM (Cumulative)" at bounding box center [106, 532] width 122 height 13
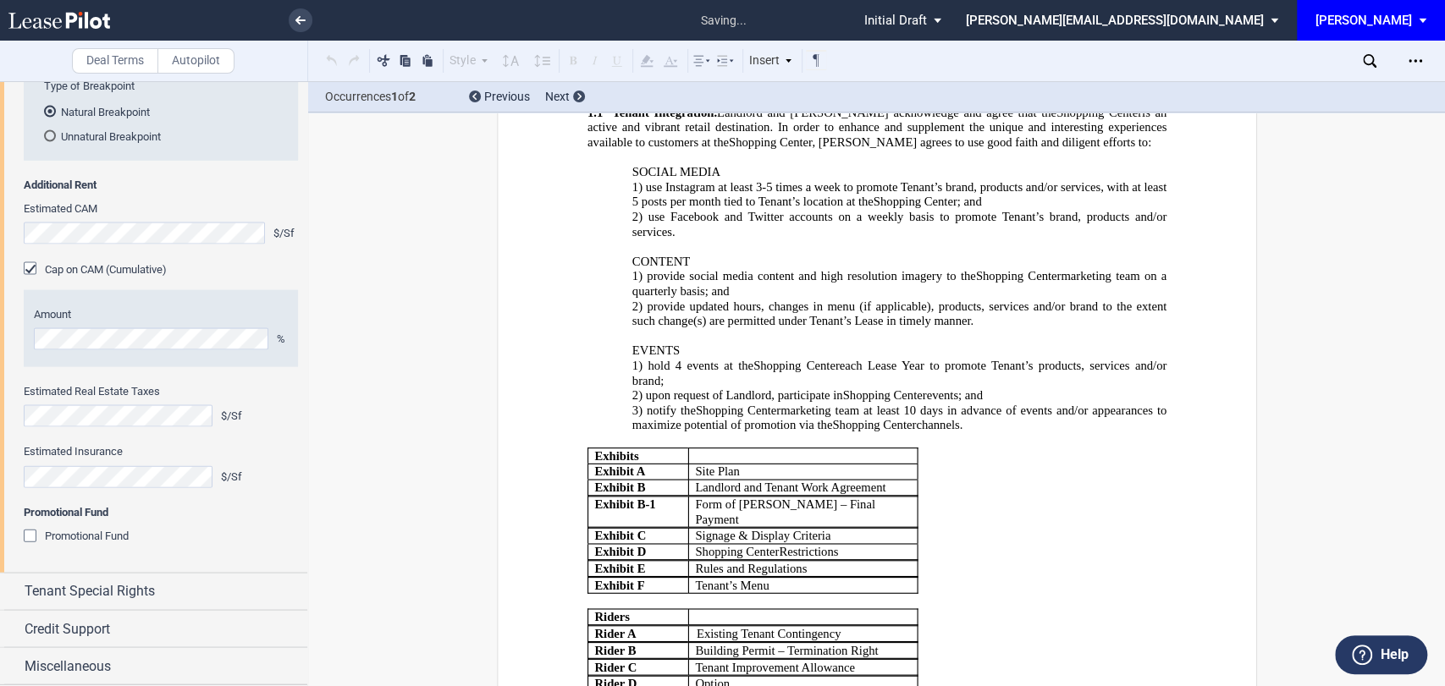
scroll to position [2432, 0]
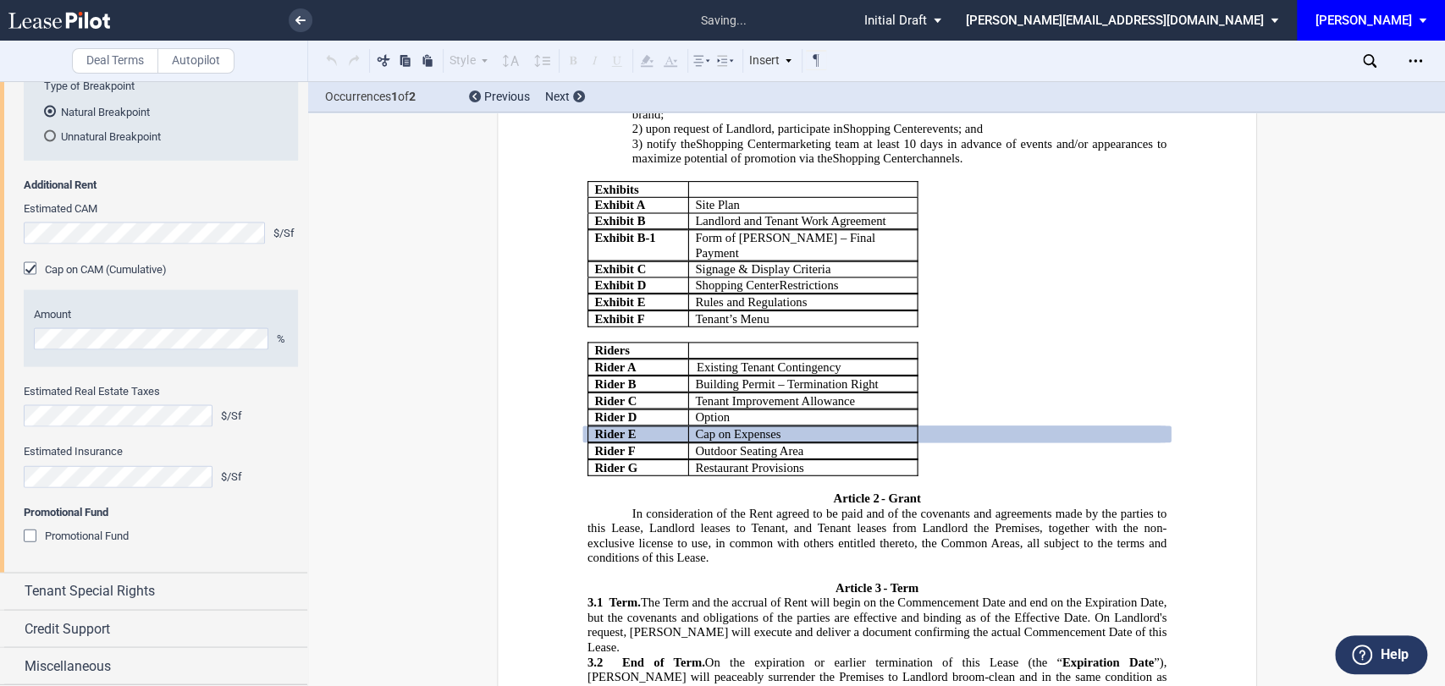
click at [88, 540] on span "Promotional Fund" at bounding box center [87, 536] width 84 height 13
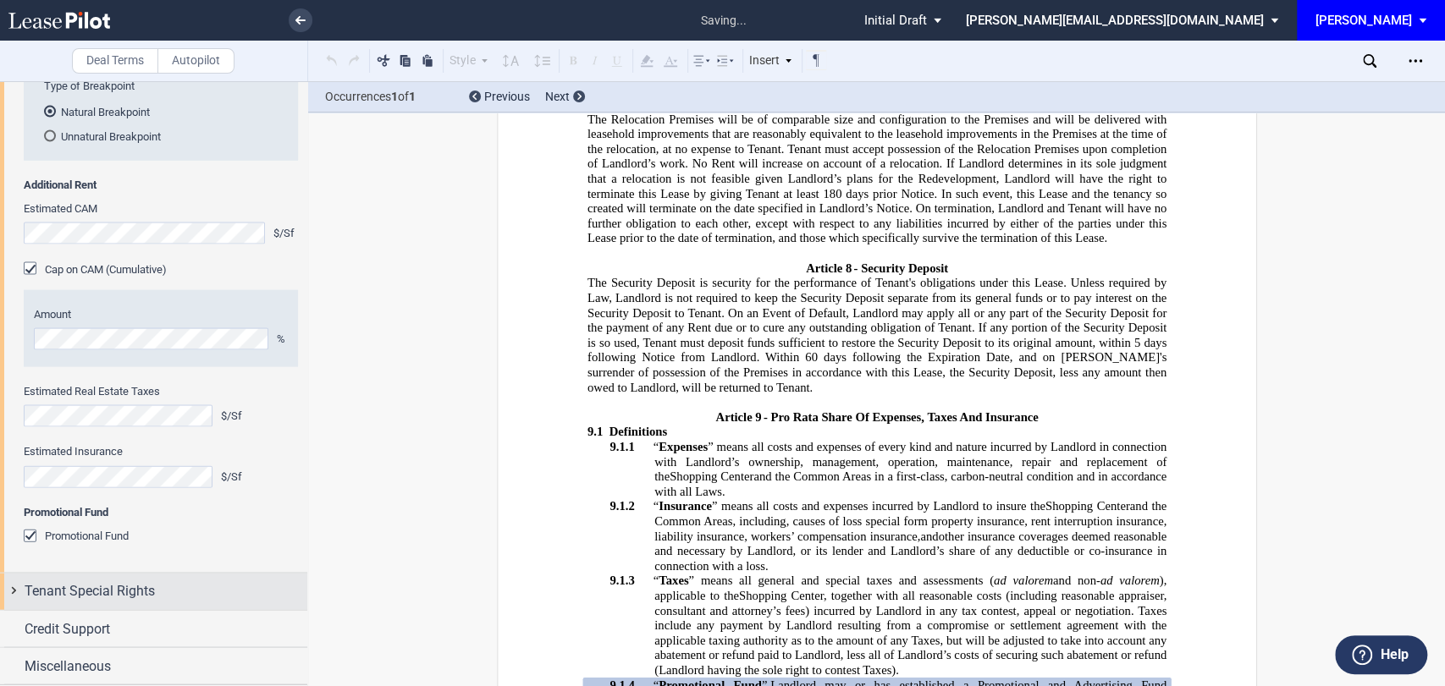
scroll to position [5911, 0]
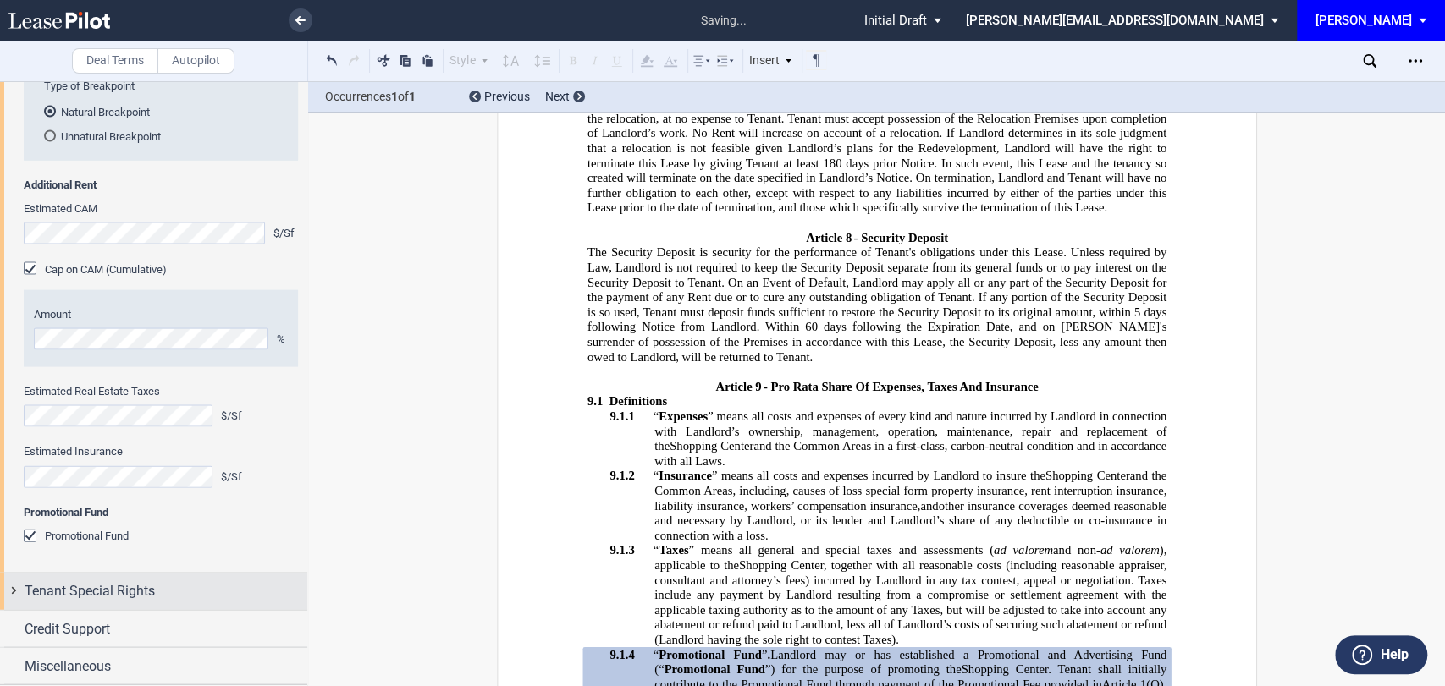
click at [95, 588] on span "Tenant Special Rights" at bounding box center [90, 591] width 130 height 20
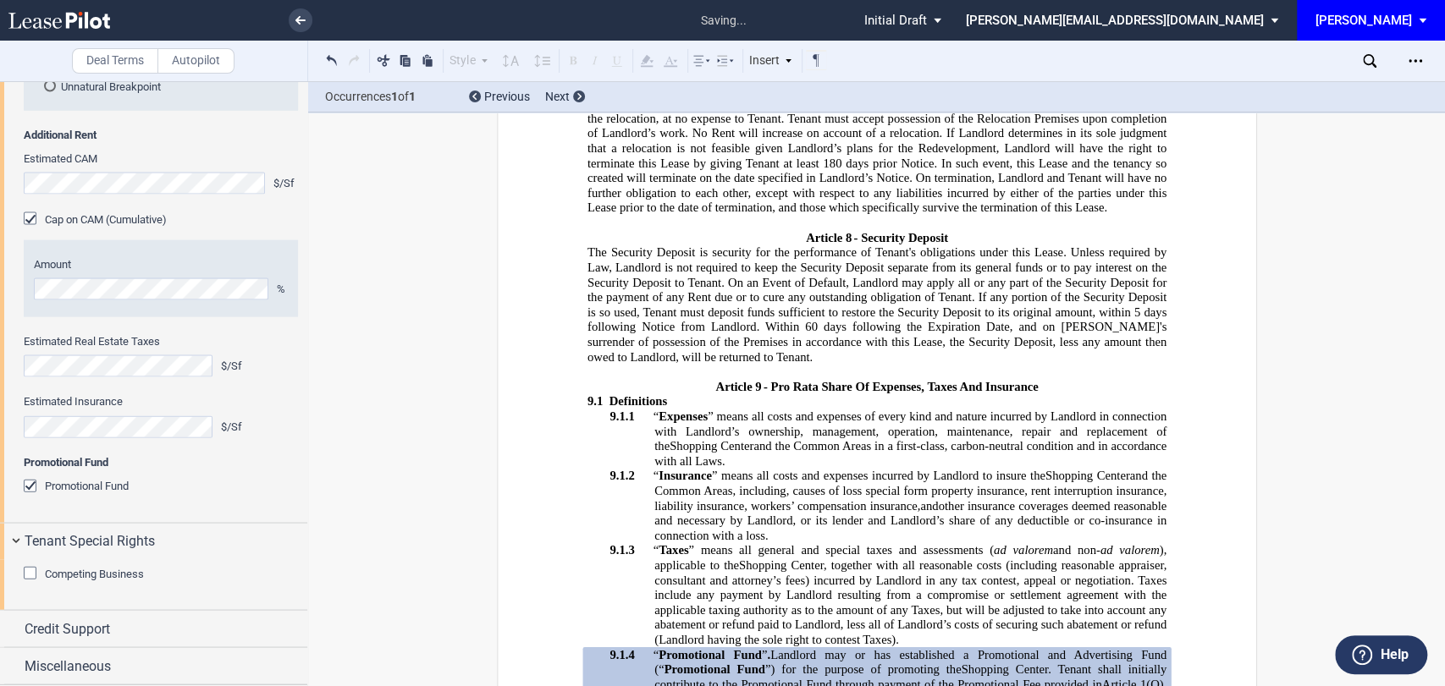
scroll to position [2479, 0]
click at [74, 577] on span "Competing Business" at bounding box center [94, 574] width 99 height 13
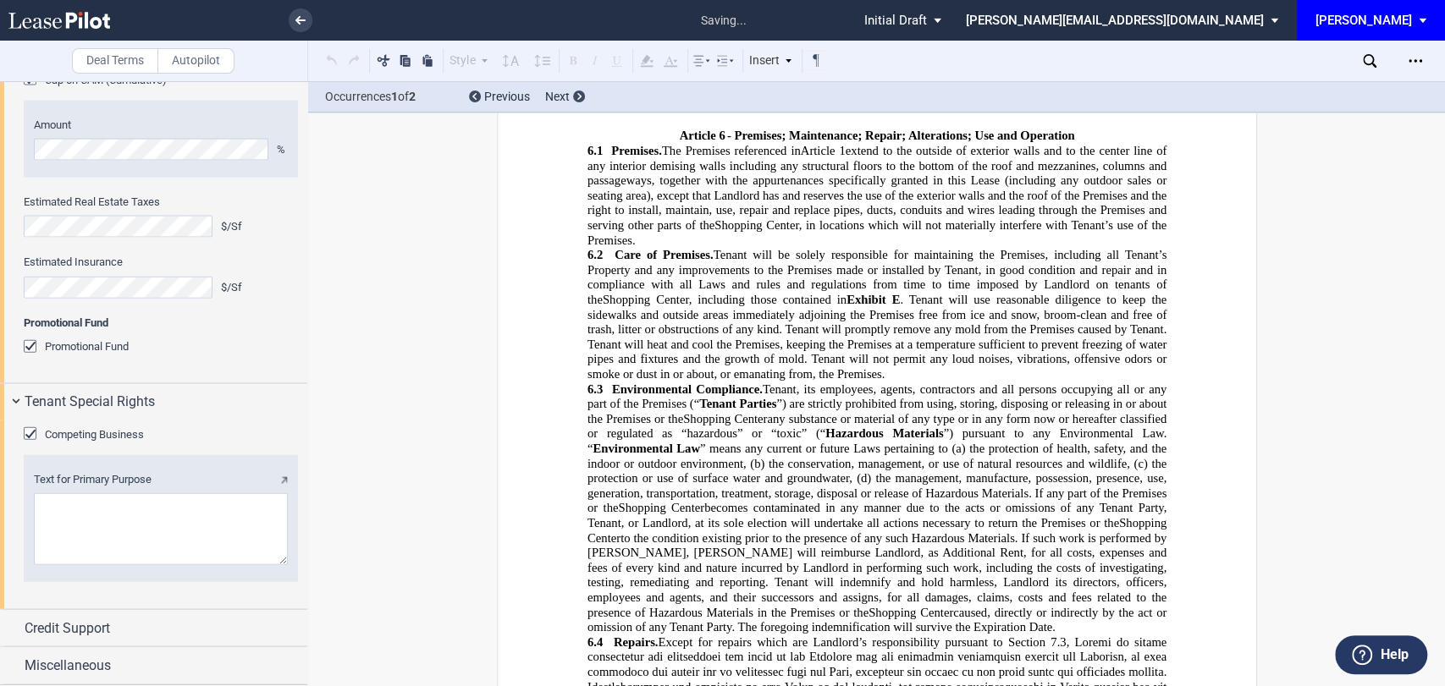
scroll to position [1881, 0]
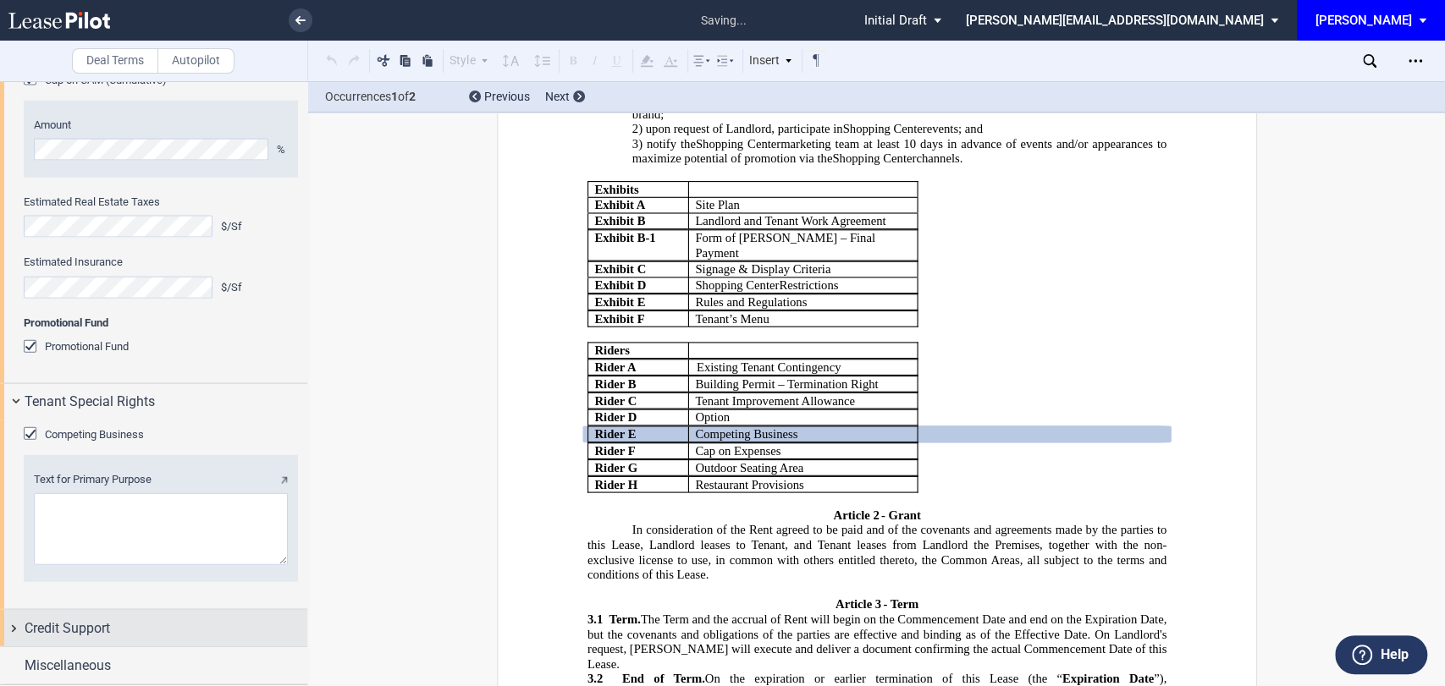
click at [68, 627] on span "Credit Support" at bounding box center [67, 629] width 85 height 20
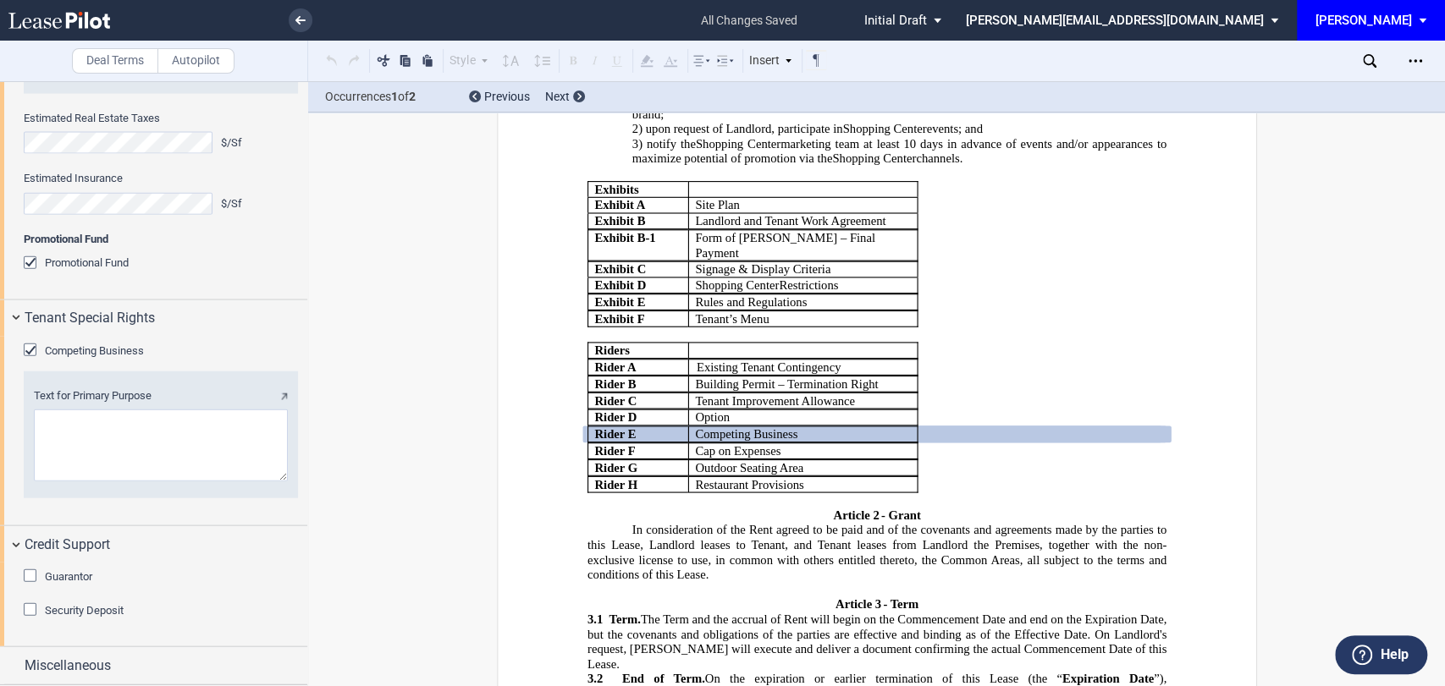
scroll to position [0, 0]
click at [73, 579] on span "Guarantor" at bounding box center [68, 576] width 47 height 13
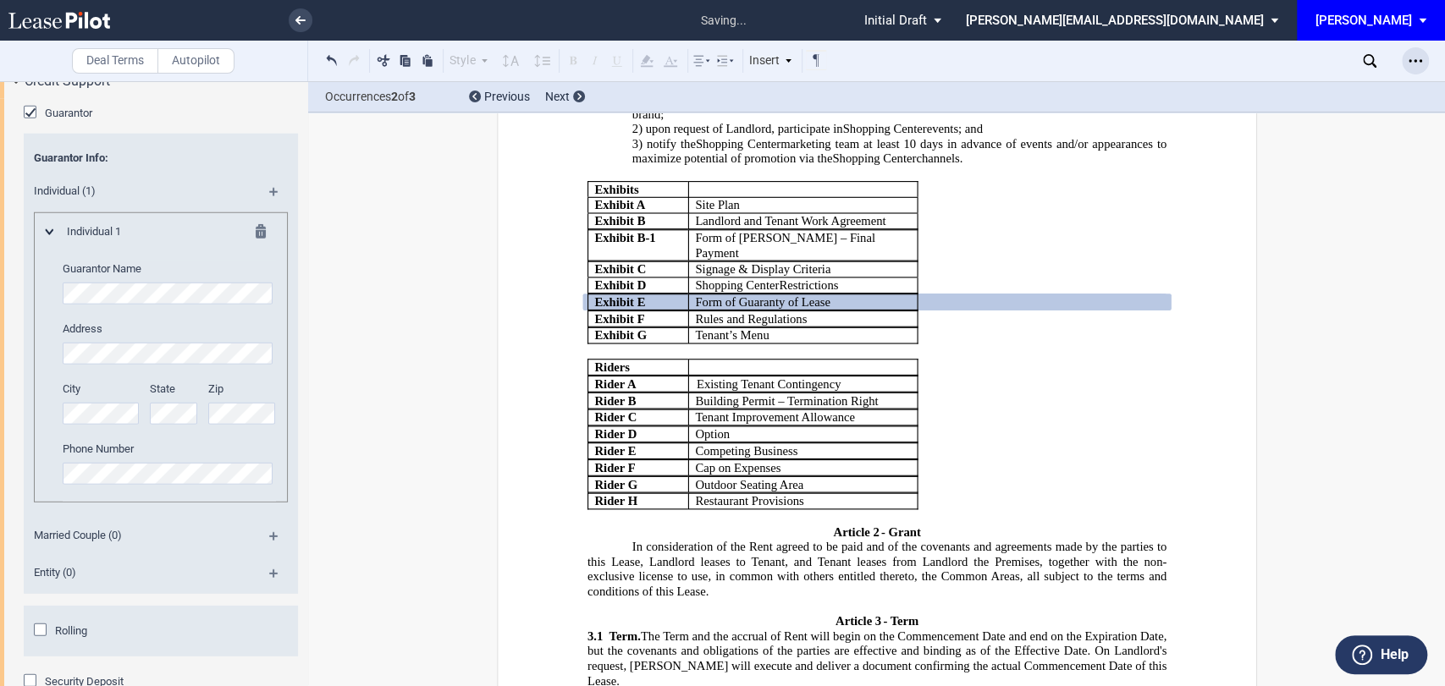
click at [1414, 61] on use "Open Lease options menu" at bounding box center [1415, 60] width 14 height 3
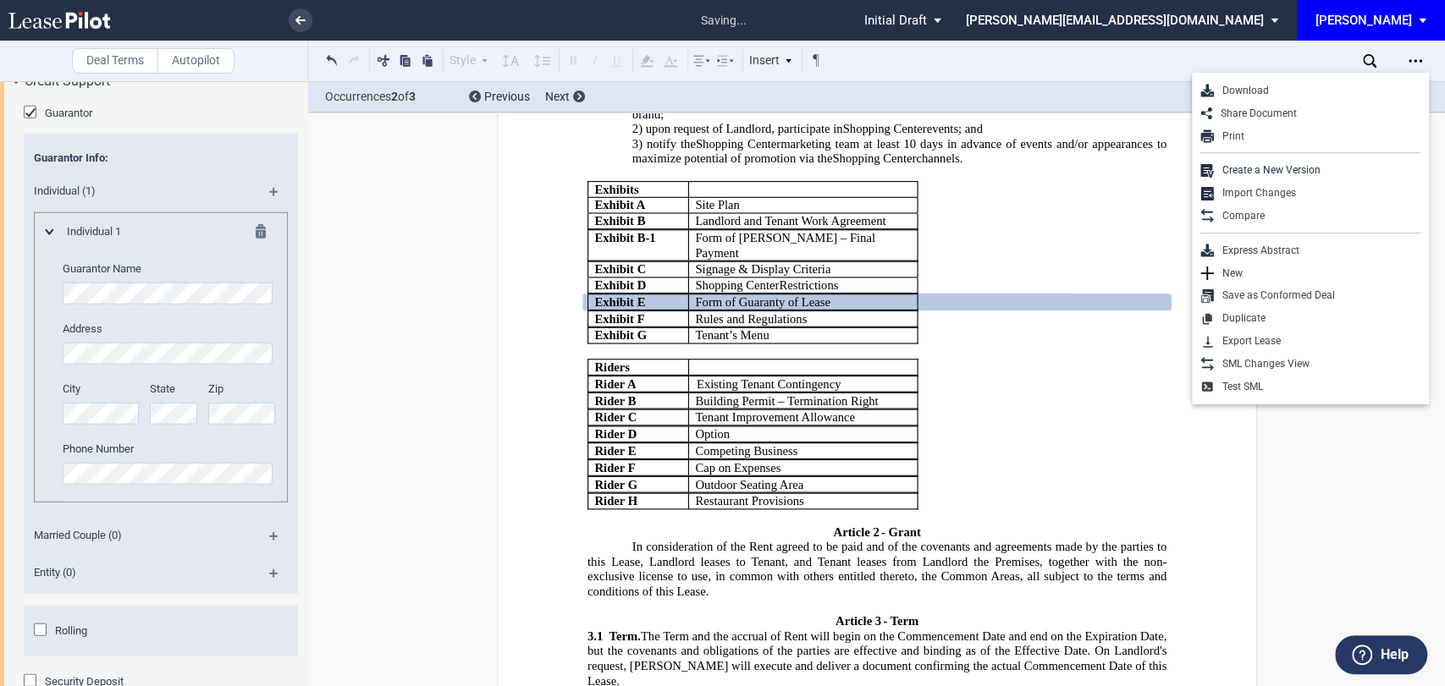
click at [1273, 83] on div "Download" at bounding box center [1310, 91] width 237 height 23
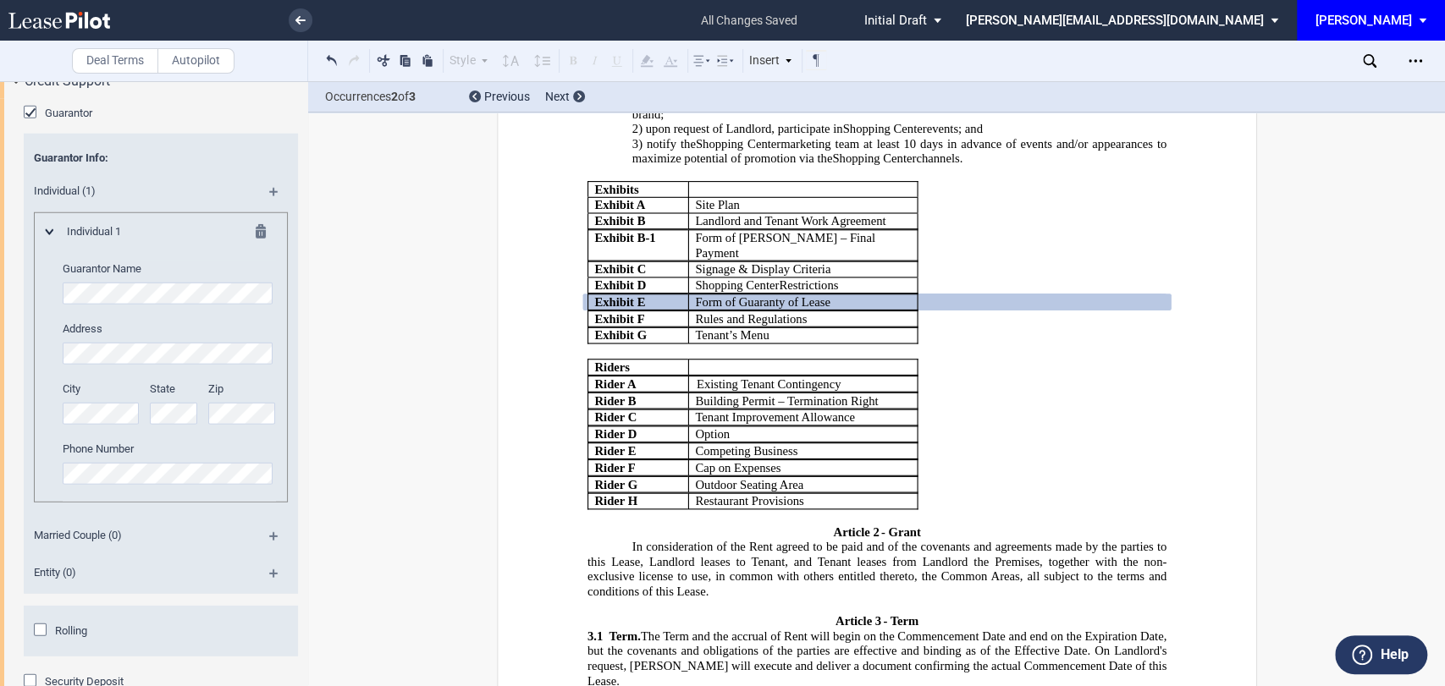
click at [292, 8] on li at bounding box center [242, 20] width 139 height 41
click at [292, 18] on link at bounding box center [301, 20] width 24 height 24
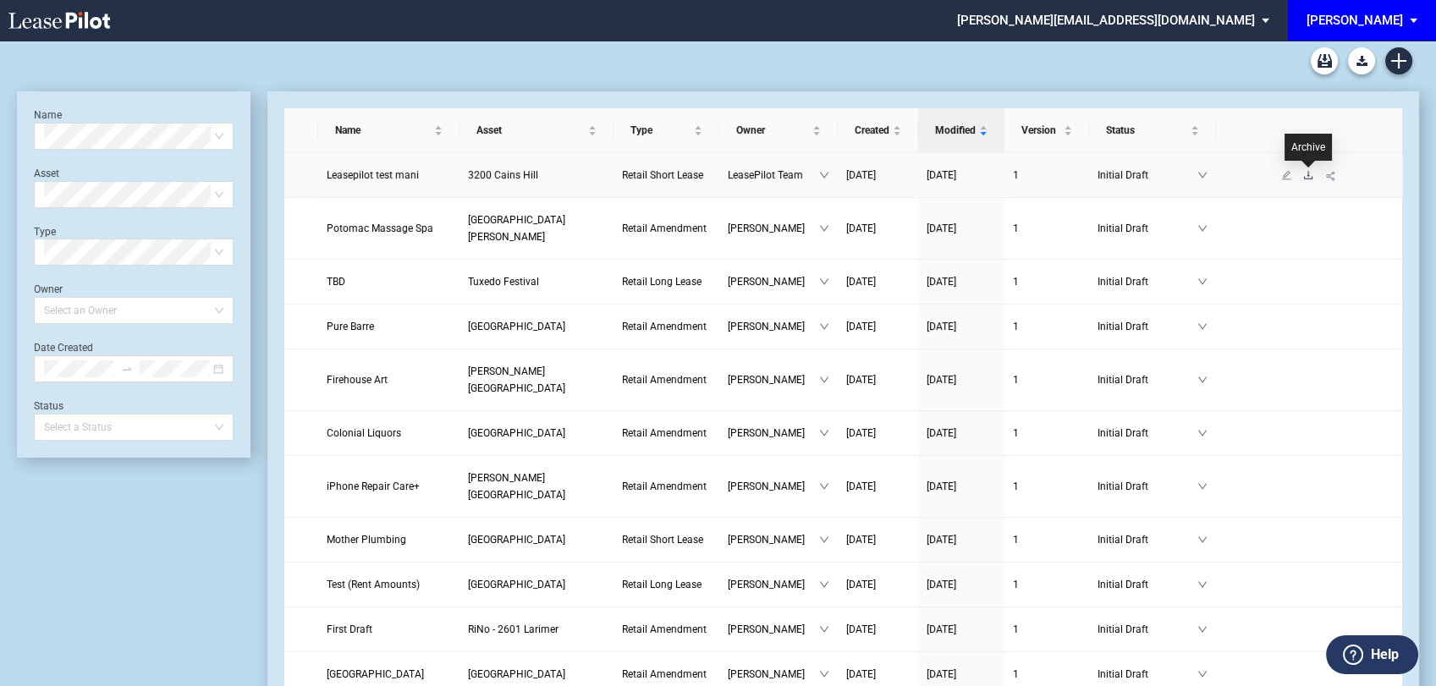
click at [1308, 173] on icon "download" at bounding box center [1308, 175] width 10 height 10
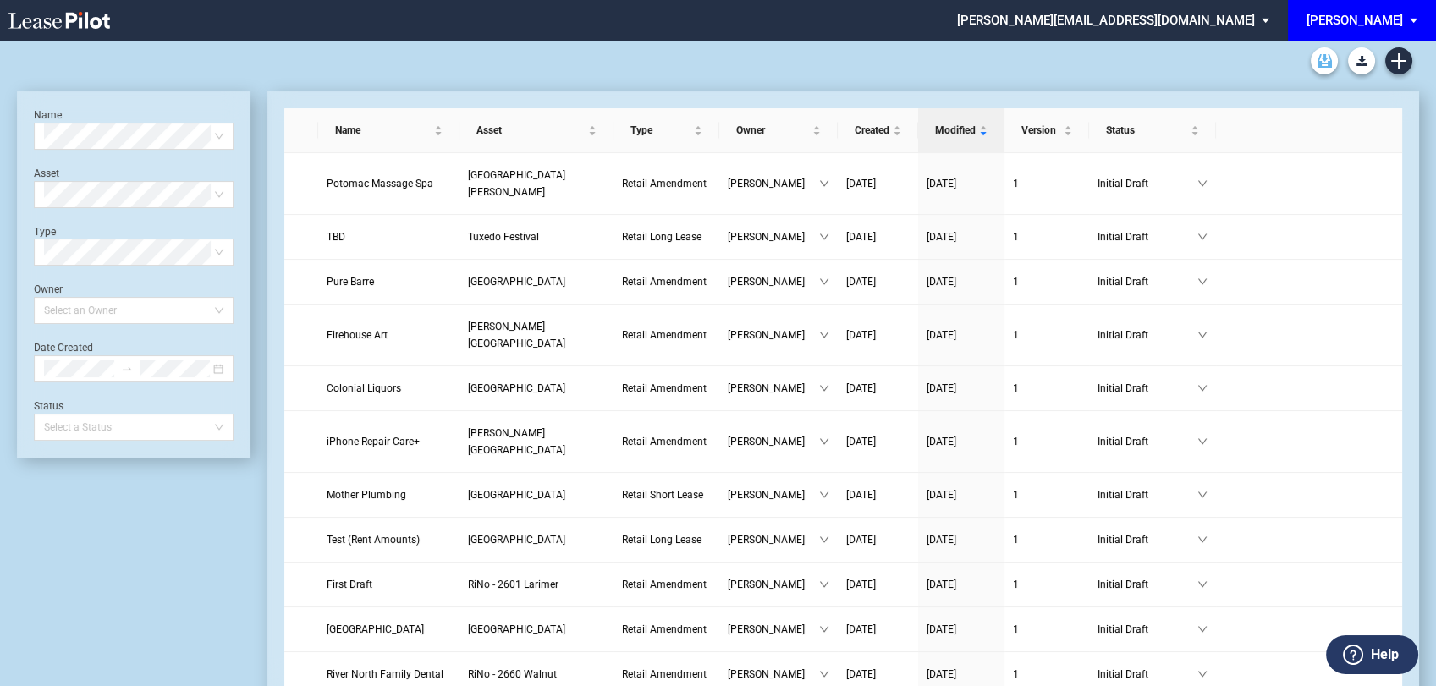
click at [1324, 56] on use "Archive" at bounding box center [1325, 61] width 14 height 14
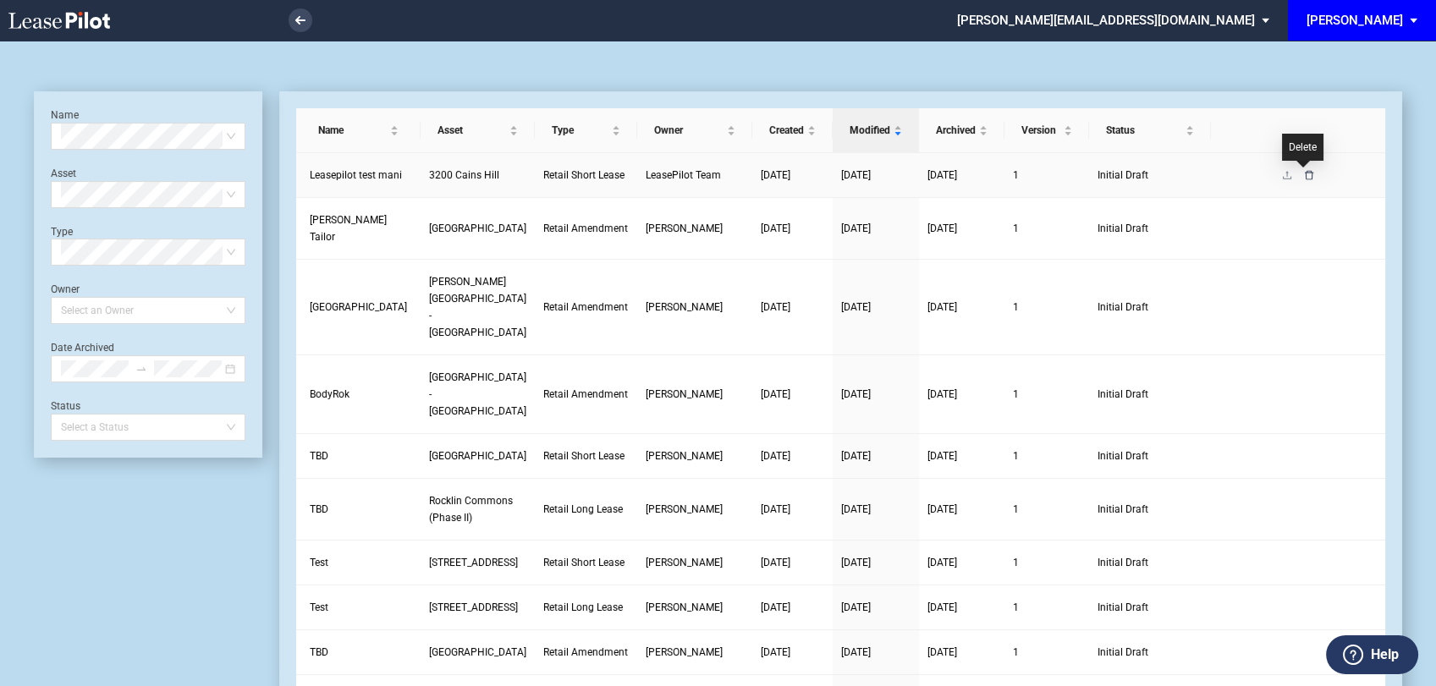
click at [1304, 173] on icon "delete" at bounding box center [1309, 175] width 10 height 10
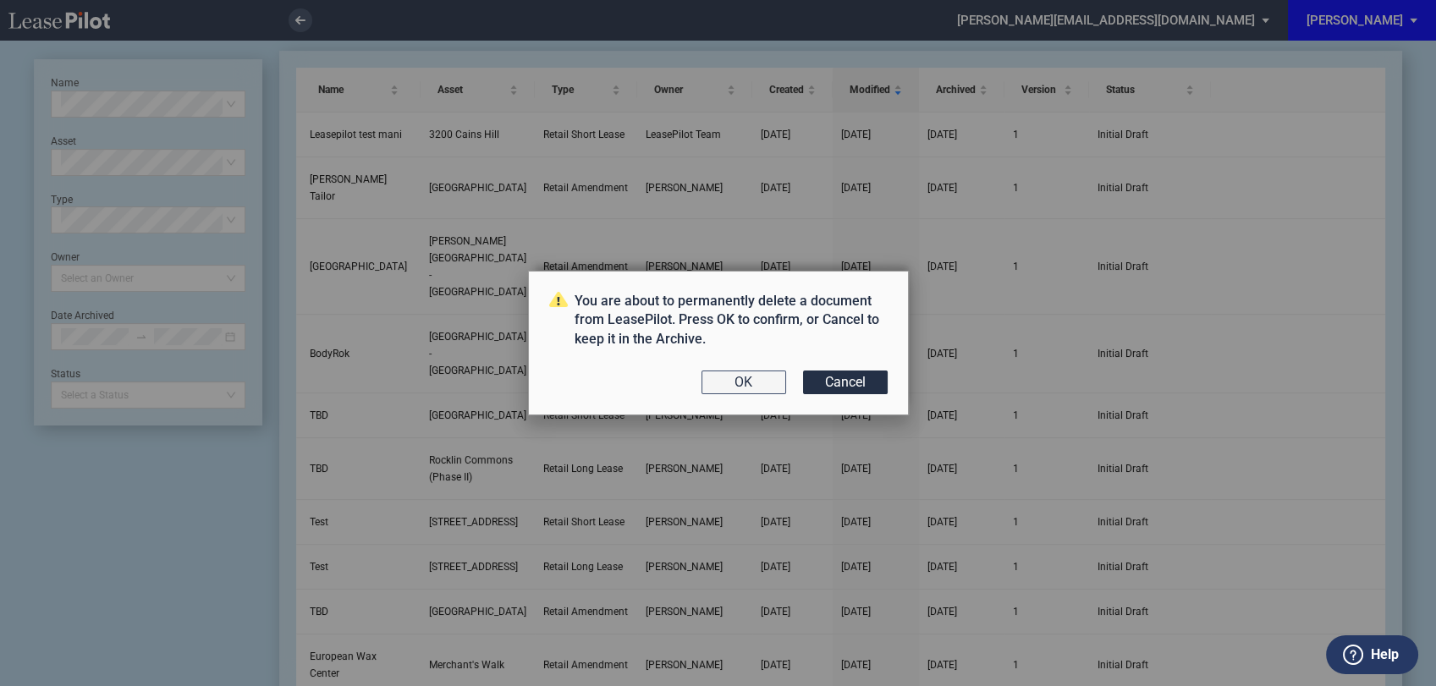
click at [733, 385] on button "OK" at bounding box center [744, 383] width 85 height 24
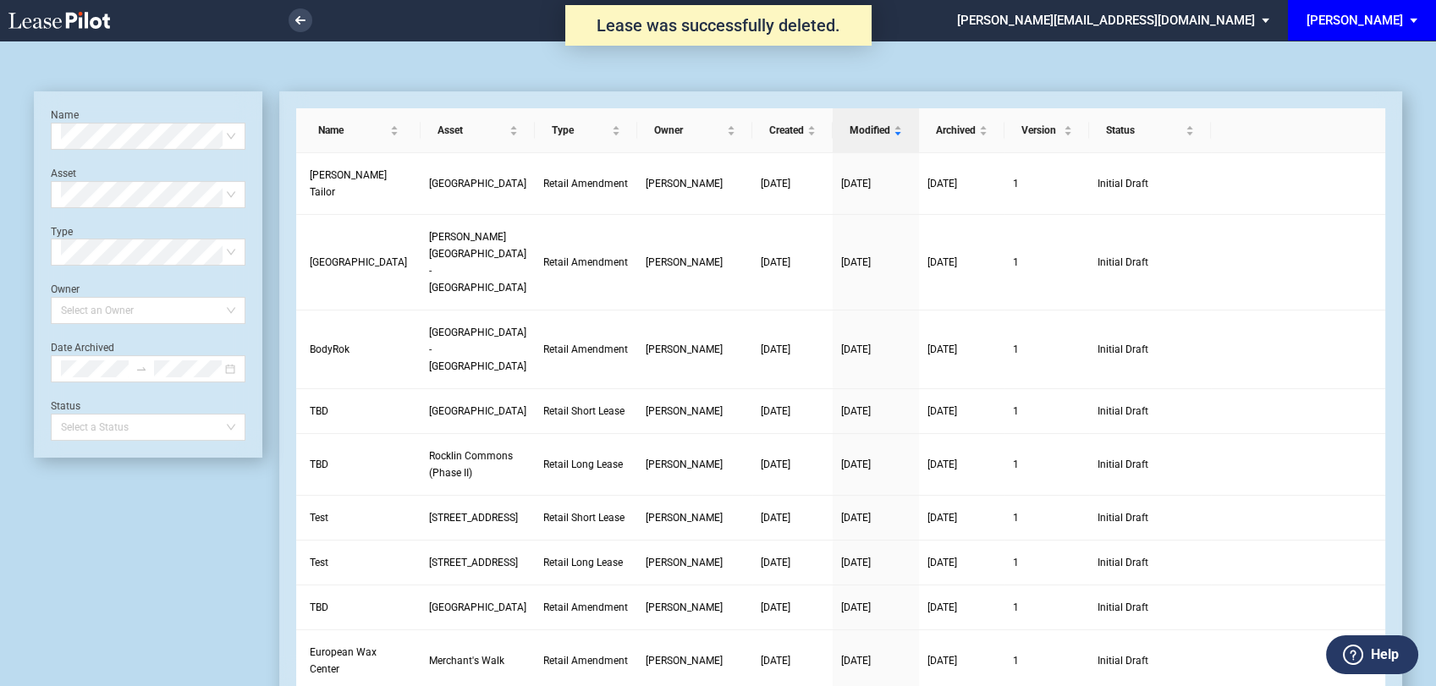
click at [1284, 12] on md-select "[PERSON_NAME][EMAIL_ADDRESS][DOMAIN_NAME] Change Password 2-Factor Authenticati…" at bounding box center [1119, 19] width 328 height 38
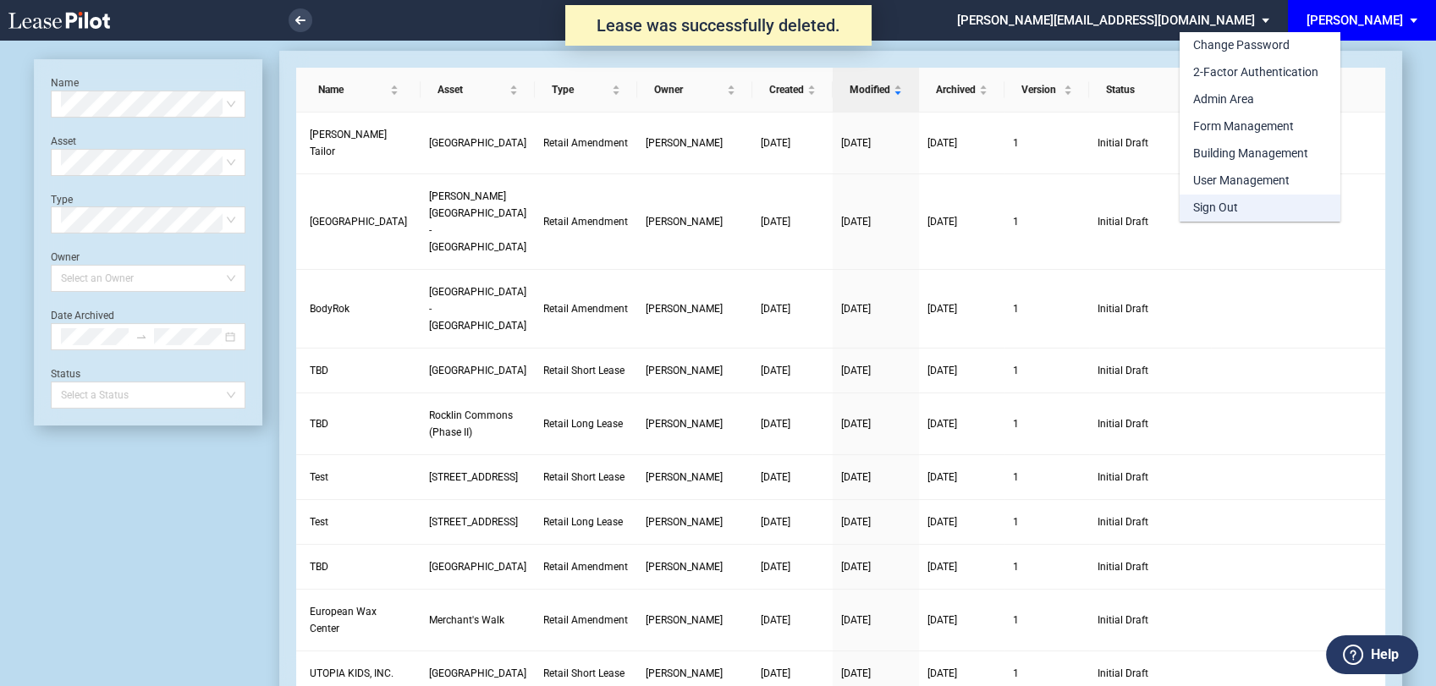
click at [1231, 209] on div "Sign Out" at bounding box center [1215, 208] width 45 height 17
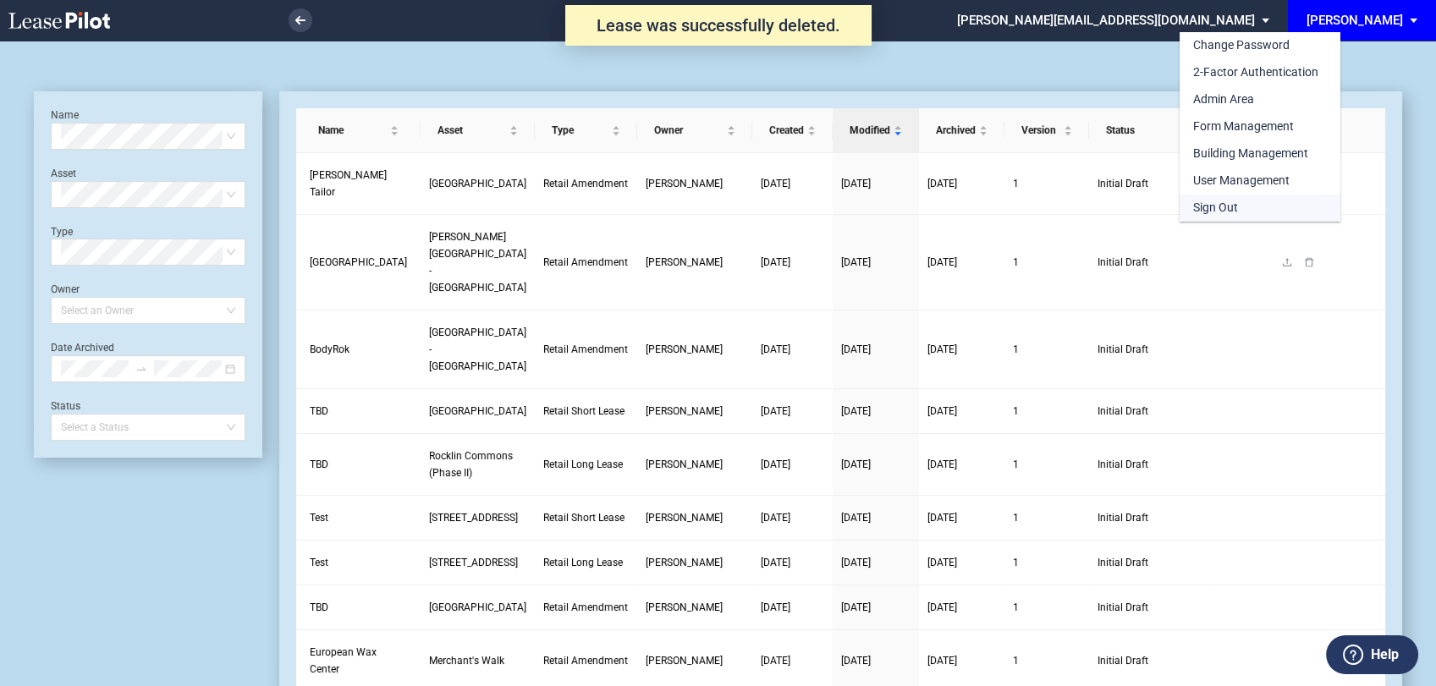
scroll to position [41, 0]
